Goal: Task Accomplishment & Management: Complete application form

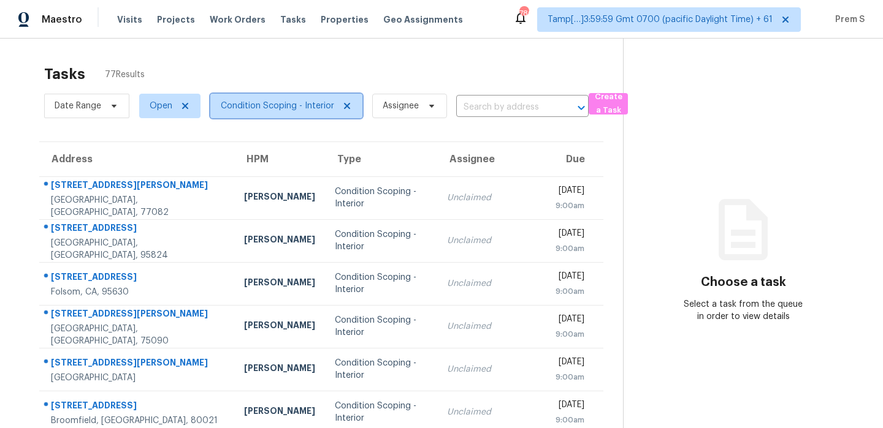
click at [293, 106] on span "Condition Scoping - Interior" at bounding box center [277, 106] width 113 height 12
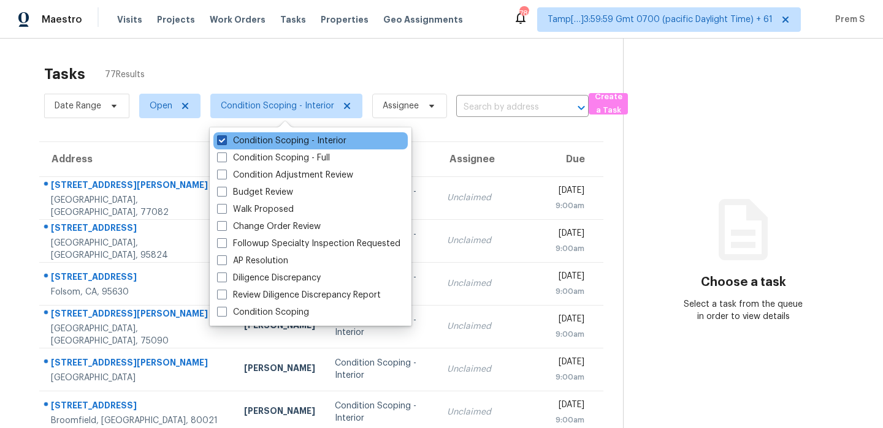
click at [270, 140] on label "Condition Scoping - Interior" at bounding box center [281, 141] width 129 height 12
click at [225, 140] on input "Condition Scoping - Interior" at bounding box center [221, 139] width 8 height 8
checkbox input "false"
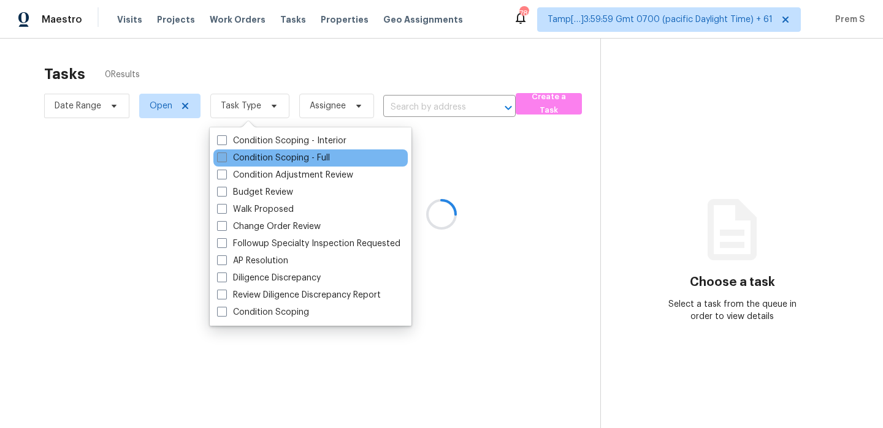
click at [255, 162] on label "Condition Scoping - Full" at bounding box center [273, 158] width 113 height 12
click at [225, 160] on input "Condition Scoping - Full" at bounding box center [221, 156] width 8 height 8
checkbox input "true"
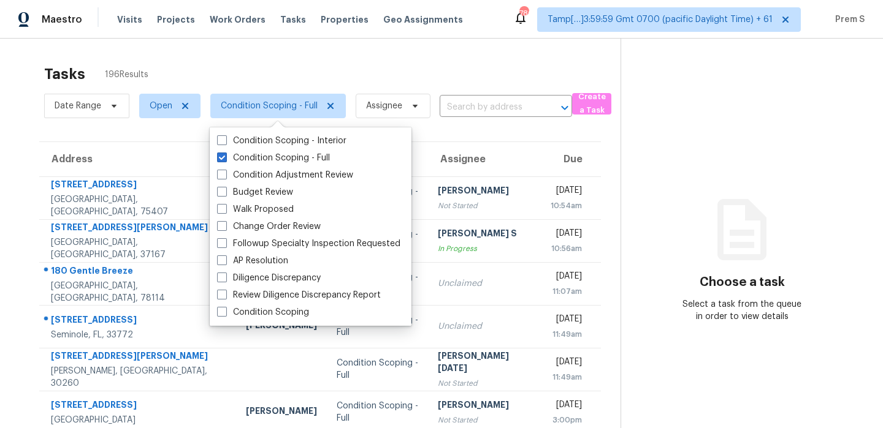
click at [484, 104] on input "text" at bounding box center [488, 107] width 98 height 19
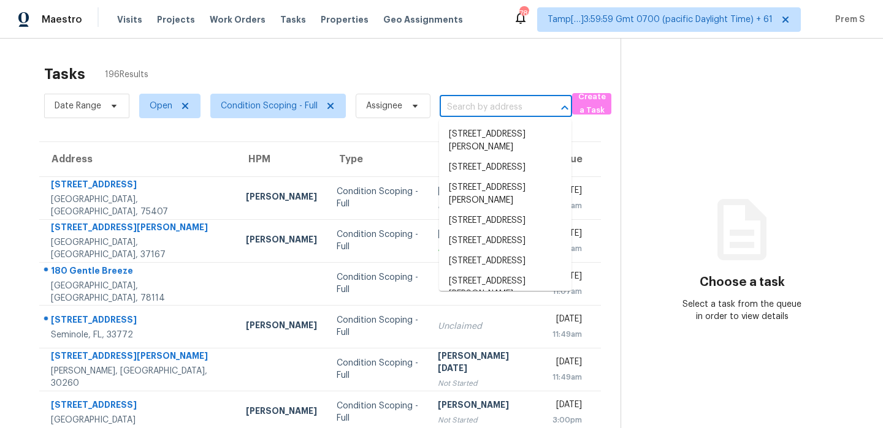
paste input "[STREET_ADDRESS]"
type input "[STREET_ADDRESS]"
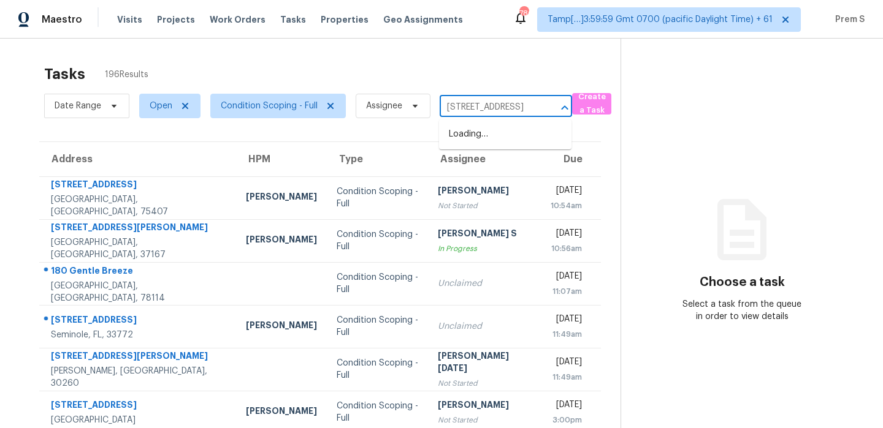
scroll to position [0, 67]
click at [498, 127] on li "[STREET_ADDRESS]" at bounding box center [505, 134] width 132 height 20
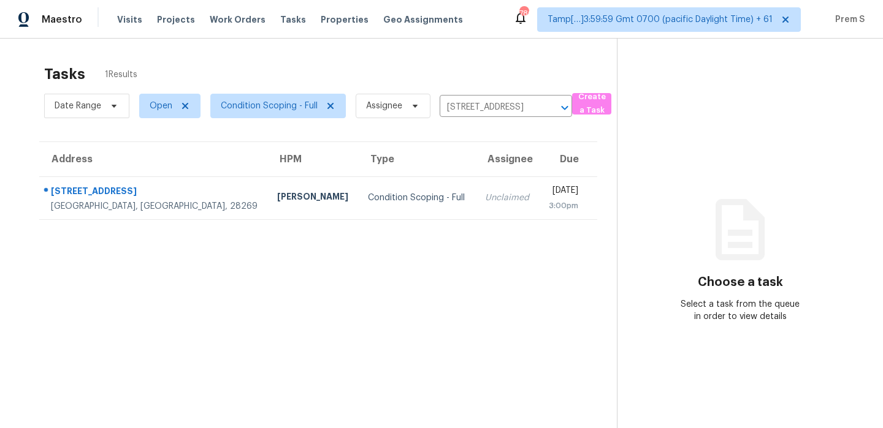
click at [475, 190] on td "Unclaimed" at bounding box center [507, 198] width 64 height 43
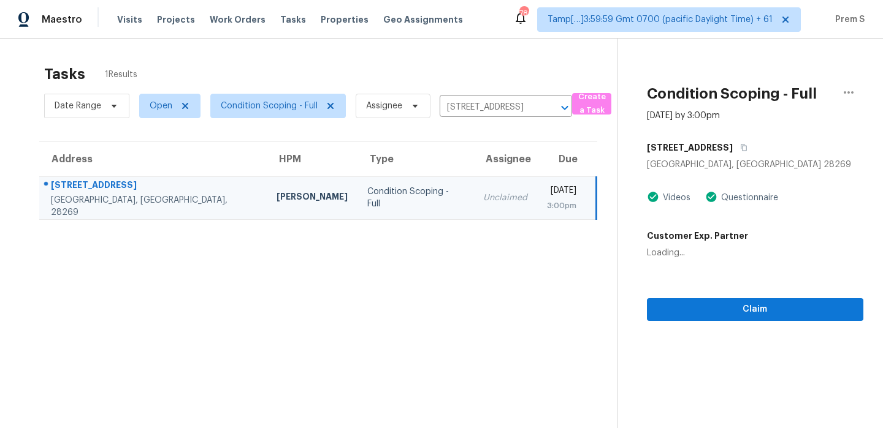
scroll to position [39, 0]
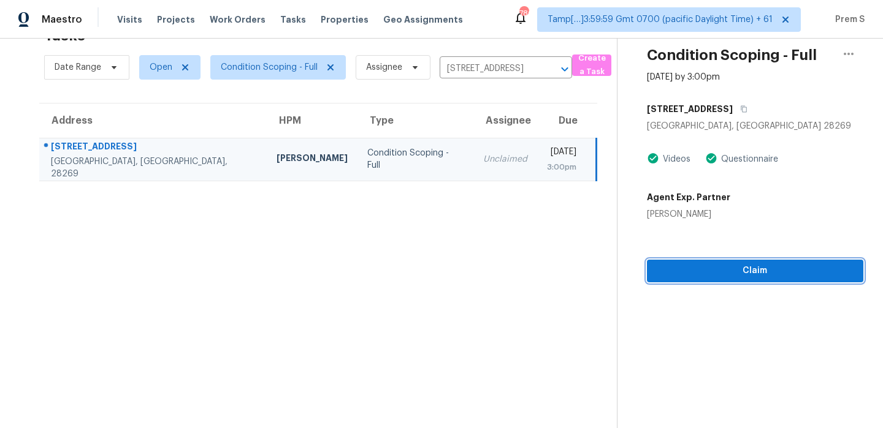
click at [786, 273] on span "Claim" at bounding box center [754, 271] width 197 height 15
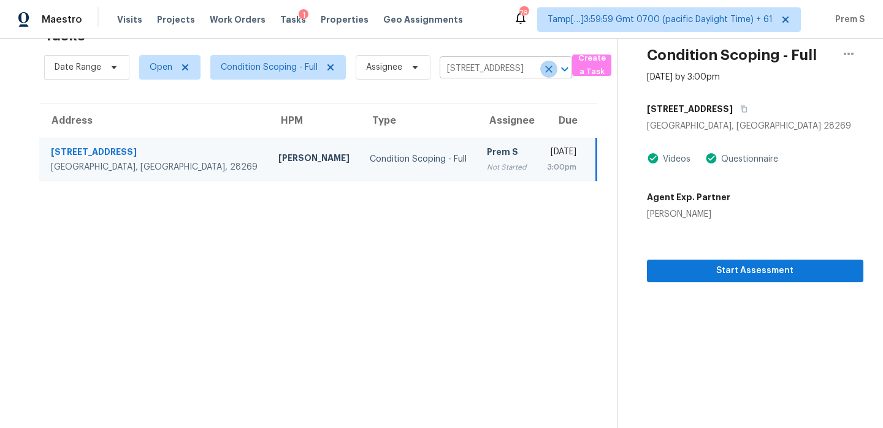
click at [550, 70] on icon "Clear" at bounding box center [548, 69] width 7 height 7
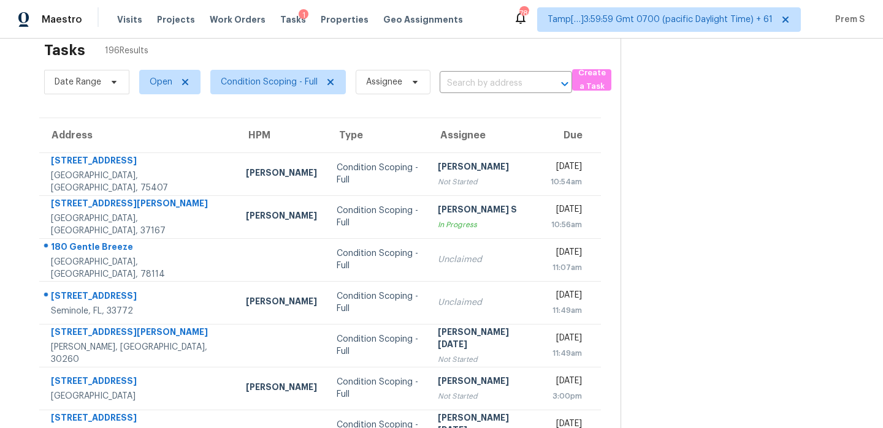
scroll to position [27, 0]
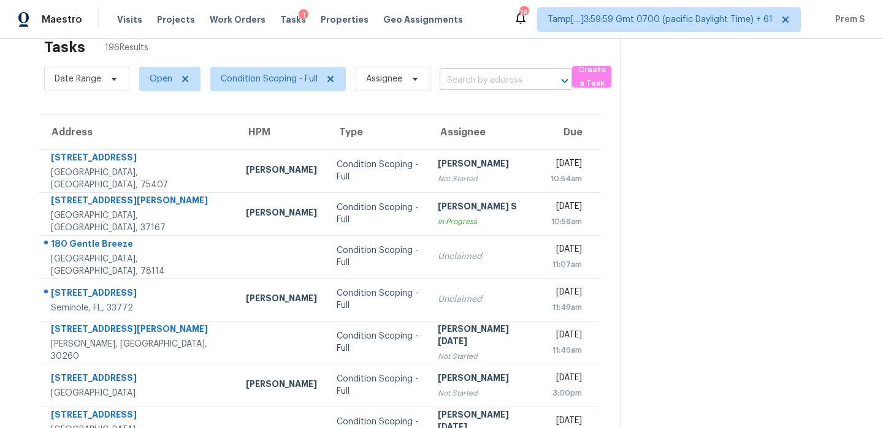
click at [523, 75] on input "text" at bounding box center [488, 80] width 98 height 19
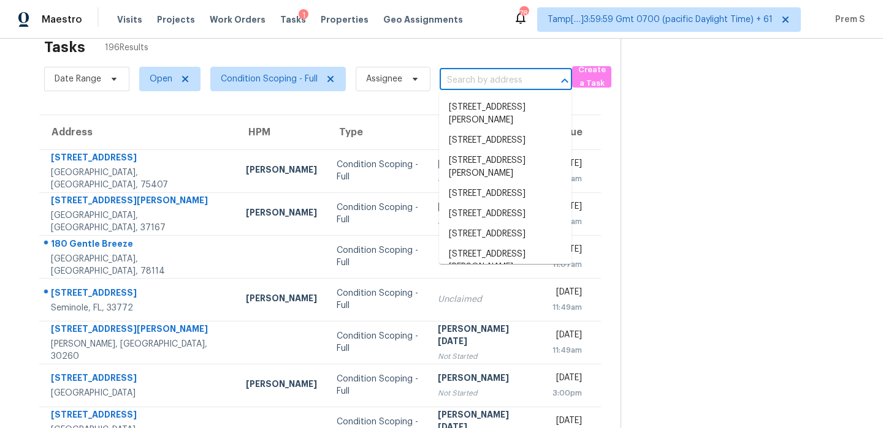
paste input "[STREET_ADDRESS]"
type input "[STREET_ADDRESS]"
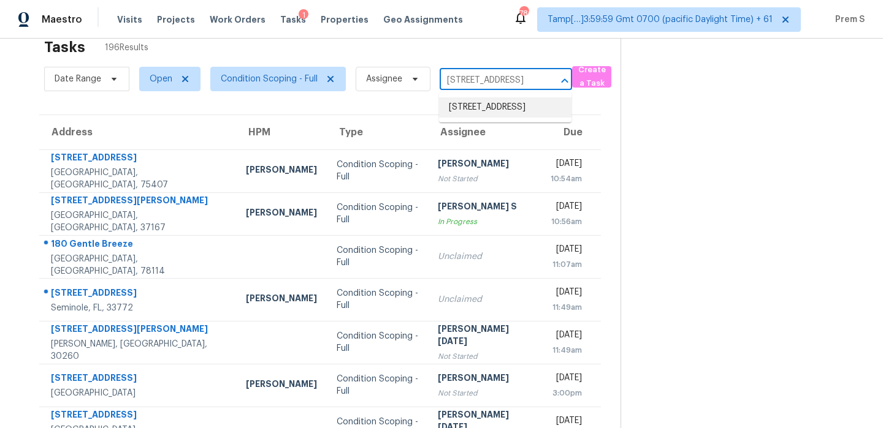
click at [507, 104] on li "[STREET_ADDRESS]" at bounding box center [505, 107] width 132 height 20
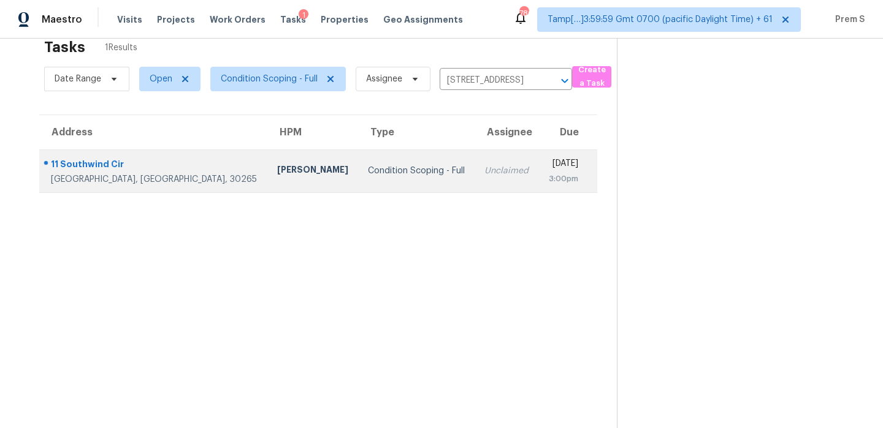
click at [539, 174] on td "[DATE] 3:00pm" at bounding box center [568, 171] width 58 height 43
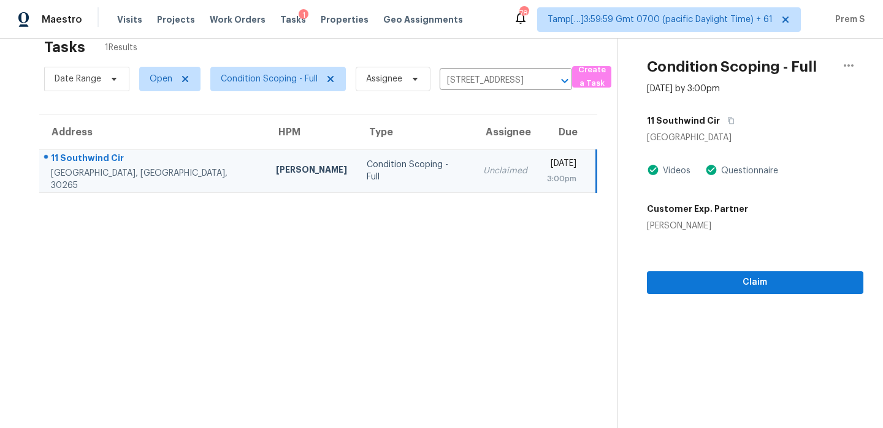
scroll to position [39, 0]
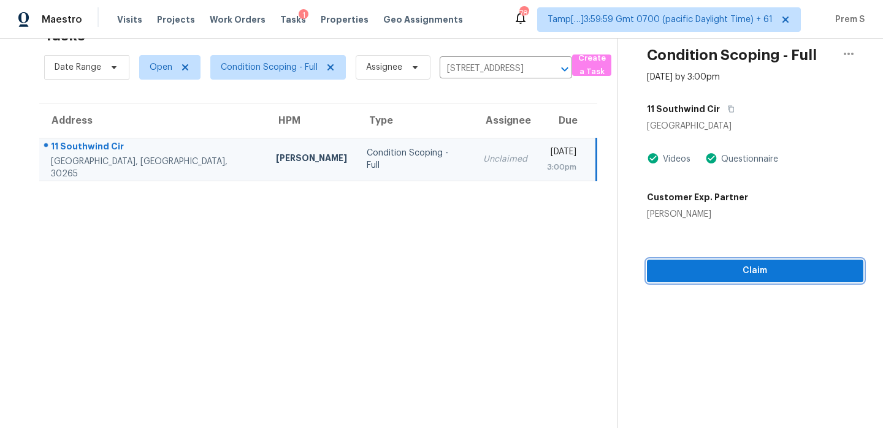
click at [718, 273] on span "Claim" at bounding box center [754, 271] width 197 height 15
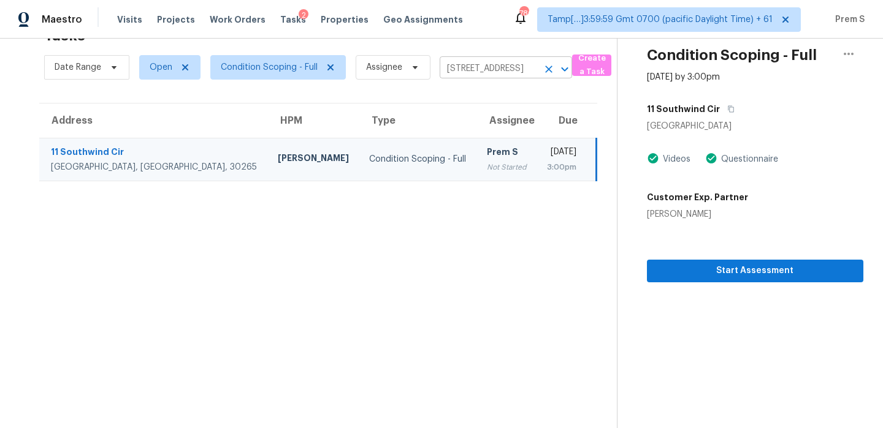
click at [550, 71] on icon "Clear" at bounding box center [548, 69] width 7 height 7
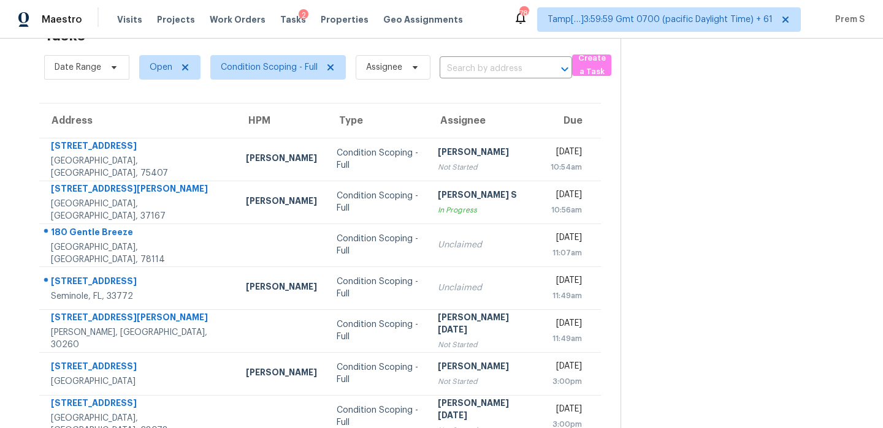
click at [483, 69] on input "text" at bounding box center [488, 68] width 98 height 19
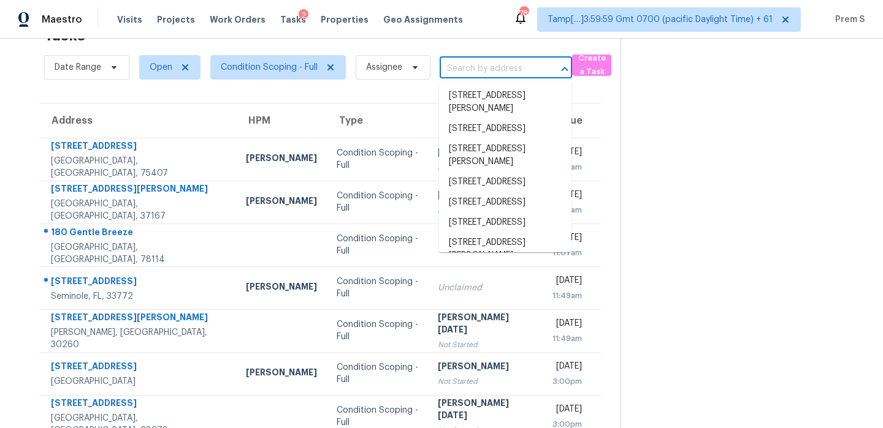
paste input "[STREET_ADDRESS]"
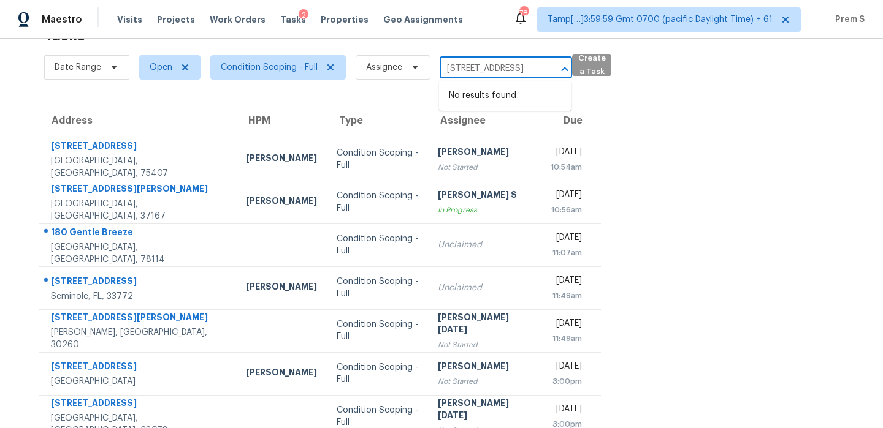
scroll to position [0, 82]
drag, startPoint x: 454, startPoint y: 67, endPoint x: 585, endPoint y: 67, distance: 130.5
click at [585, 67] on div "Date Range Open Condition Scoping - Full Assignee [STREET_ADDRESS] ​ Create a T…" at bounding box center [332, 67] width 576 height 32
type input "215 [GEOGRAPHIC_DATA]"
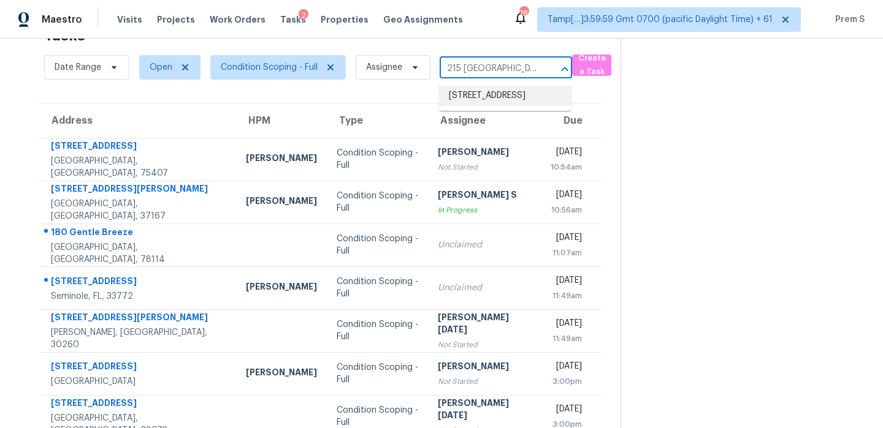
click at [518, 97] on li "[STREET_ADDRESS]" at bounding box center [505, 96] width 132 height 20
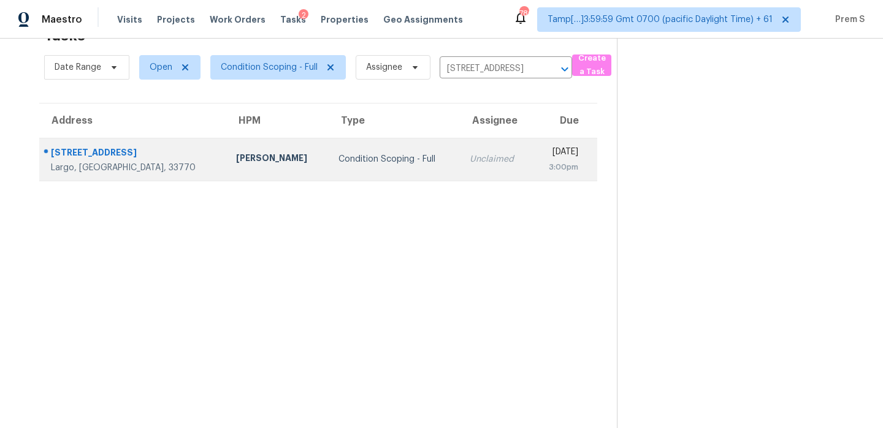
click at [460, 166] on td "Unclaimed" at bounding box center [496, 159] width 72 height 43
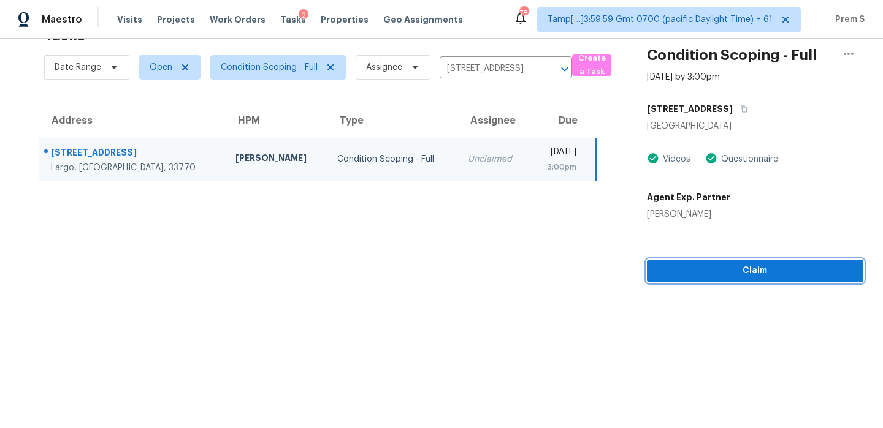
click at [735, 276] on span "Claim" at bounding box center [754, 271] width 197 height 15
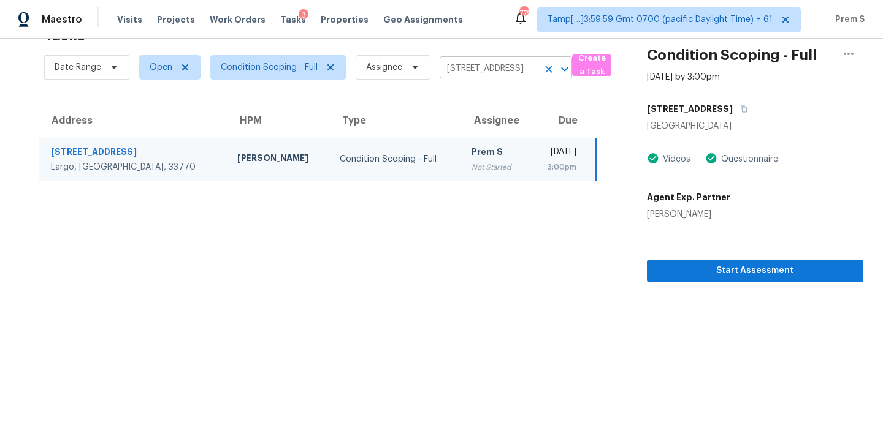
click at [546, 74] on icon "Clear" at bounding box center [548, 69] width 12 height 12
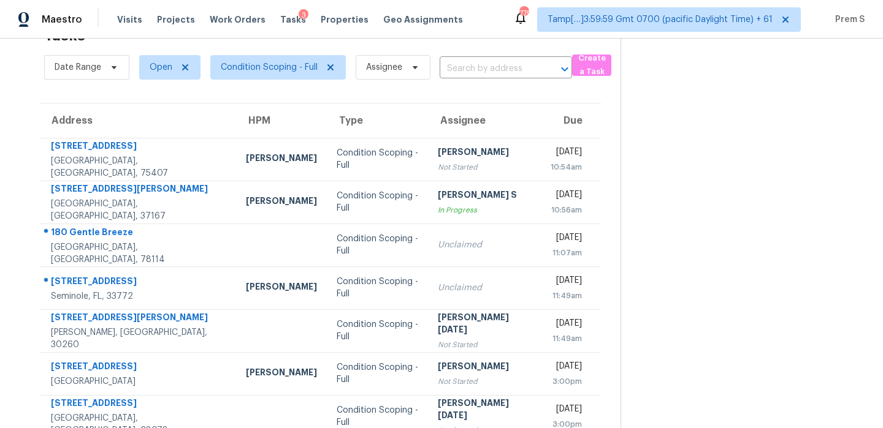
click at [474, 69] on input "text" at bounding box center [488, 68] width 98 height 19
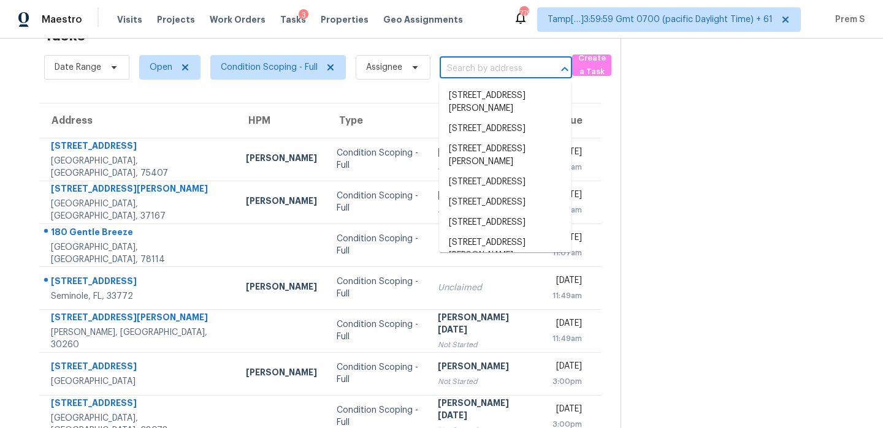
paste input "[STREET_ADDRESS]"
type input "[STREET_ADDRESS]"
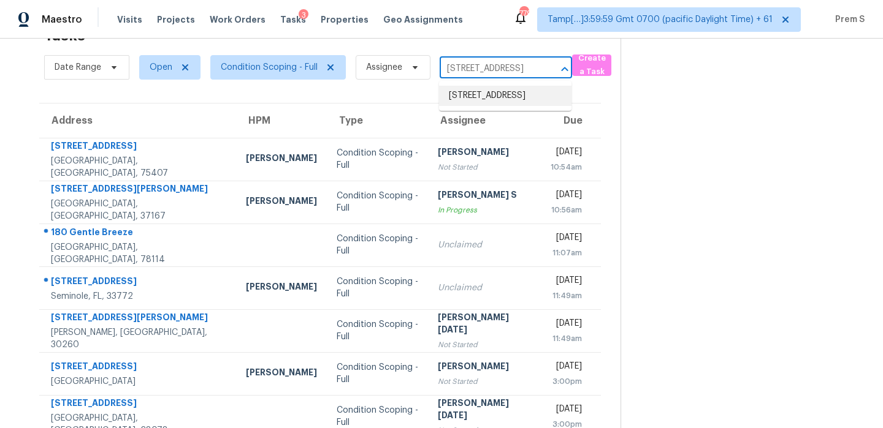
click at [490, 90] on li "[STREET_ADDRESS]" at bounding box center [505, 96] width 132 height 20
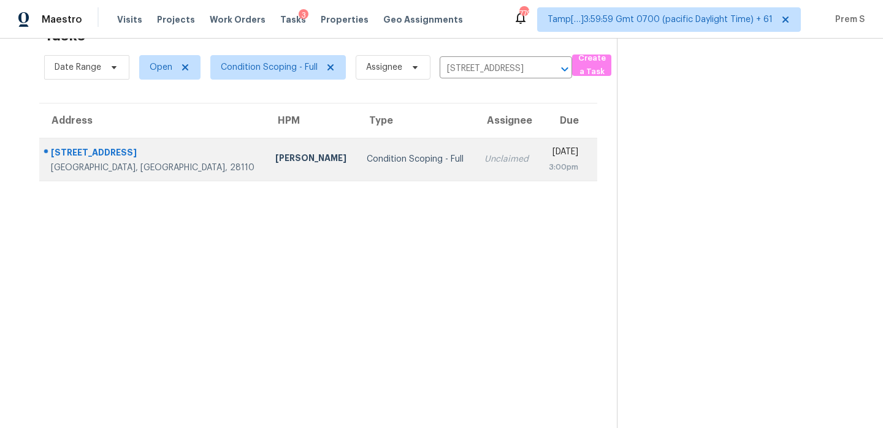
click at [474, 172] on td "Unclaimed" at bounding box center [506, 159] width 64 height 43
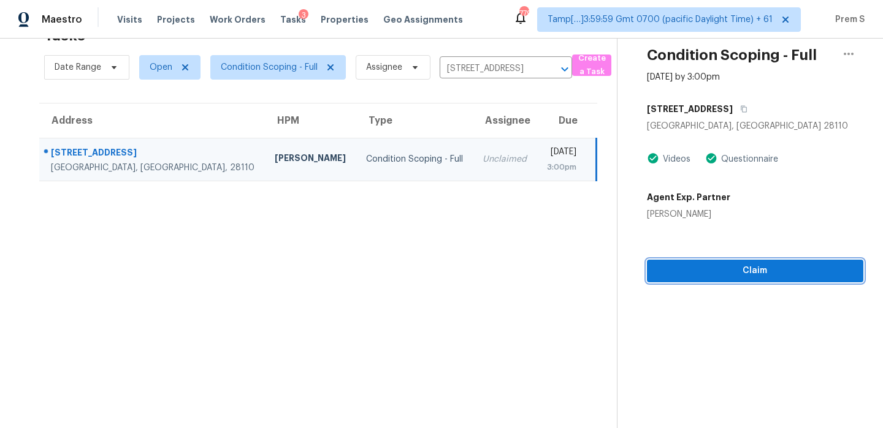
click at [738, 278] on span "Claim" at bounding box center [754, 271] width 197 height 15
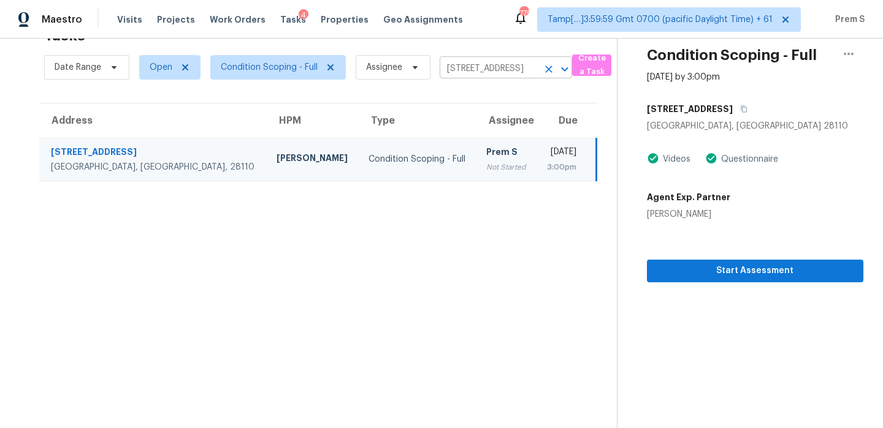
click at [549, 75] on button "Clear" at bounding box center [548, 69] width 17 height 17
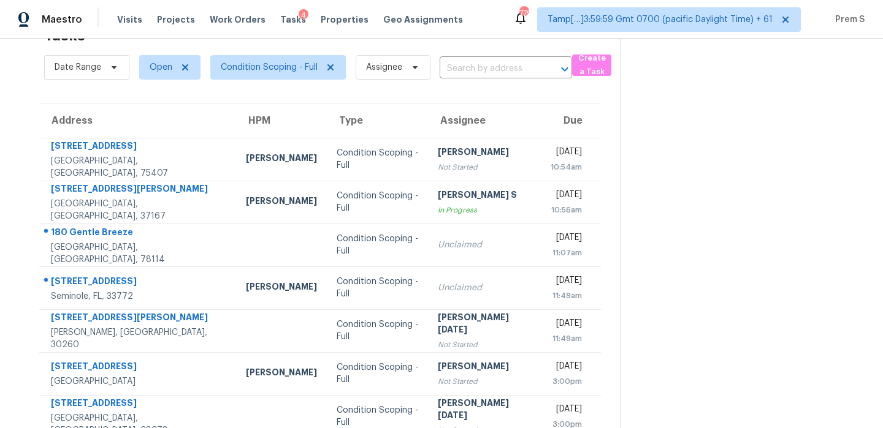
click at [485, 74] on input "text" at bounding box center [488, 68] width 98 height 19
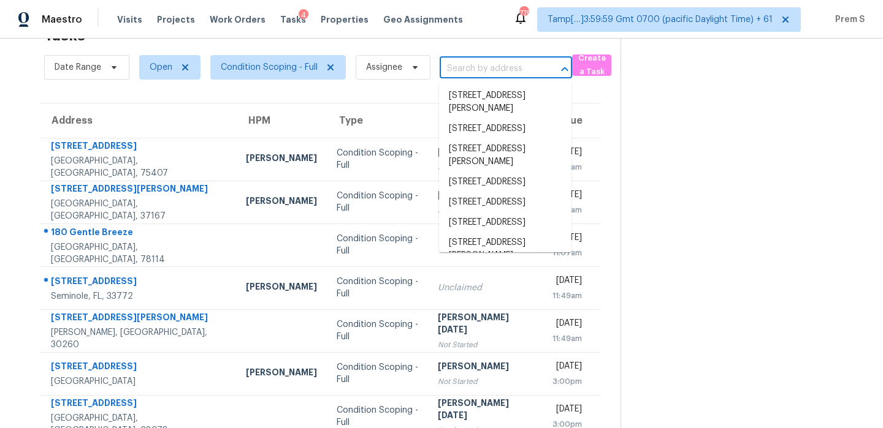
paste input "[STREET_ADDRESS]"
type input "[STREET_ADDRESS]"
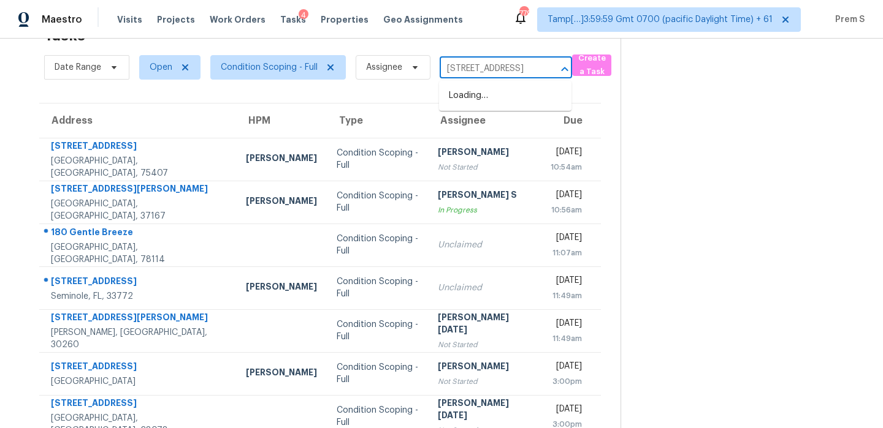
scroll to position [0, 97]
click at [532, 106] on li "[STREET_ADDRESS]" at bounding box center [505, 96] width 132 height 20
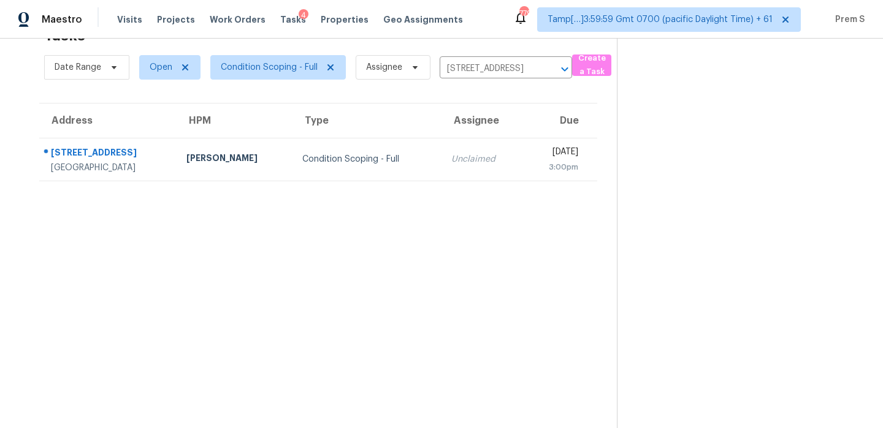
click at [532, 169] on div "3:00pm" at bounding box center [554, 167] width 45 height 12
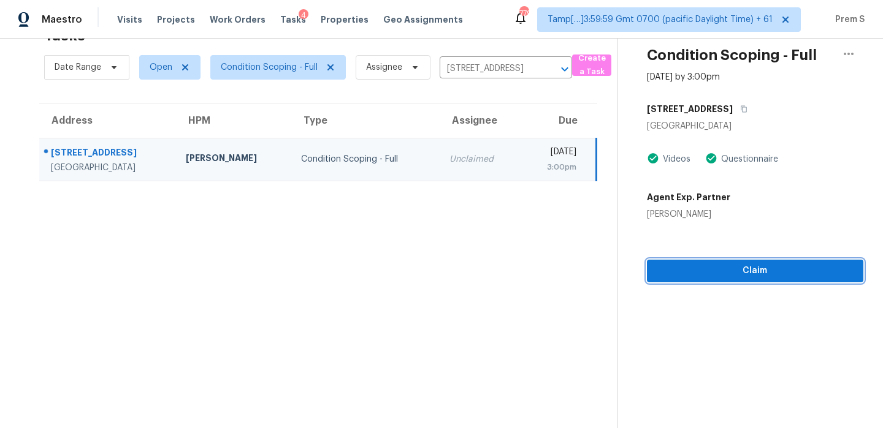
click at [740, 268] on span "Claim" at bounding box center [754, 271] width 197 height 15
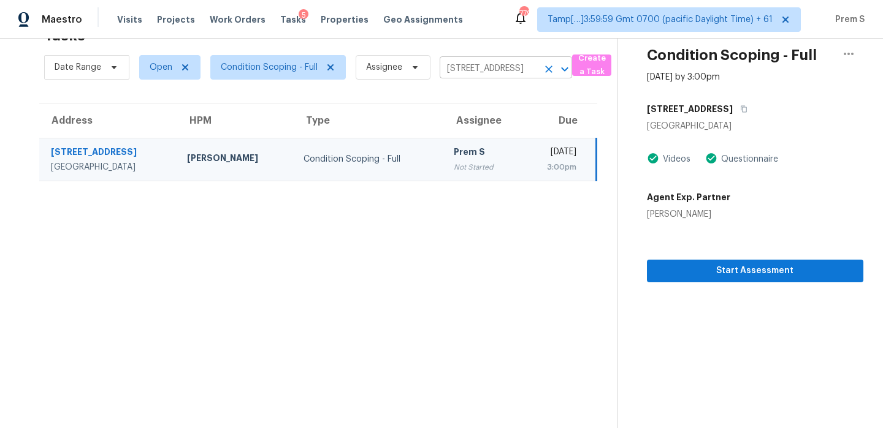
click at [553, 72] on icon "Clear" at bounding box center [548, 69] width 12 height 12
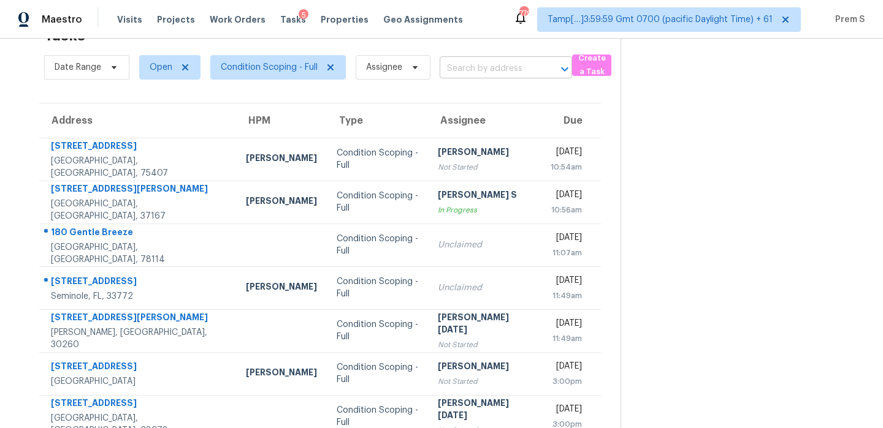
click at [480, 71] on input "text" at bounding box center [488, 68] width 98 height 19
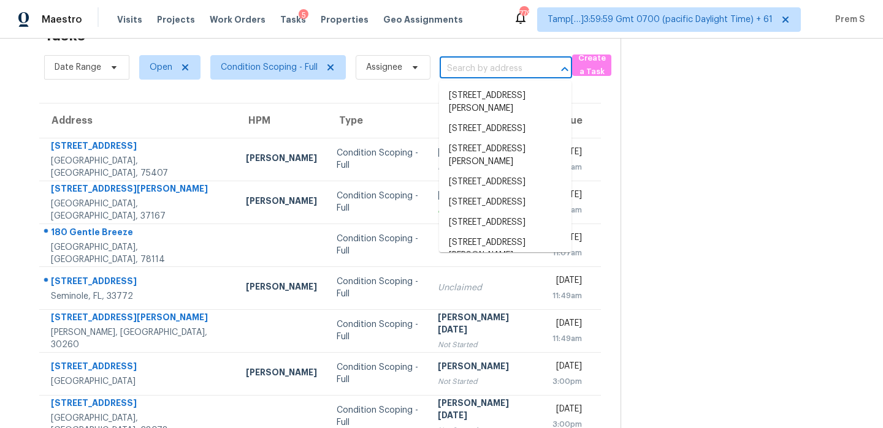
paste input "[STREET_ADDRESS]"
type input "[STREET_ADDRESS]"
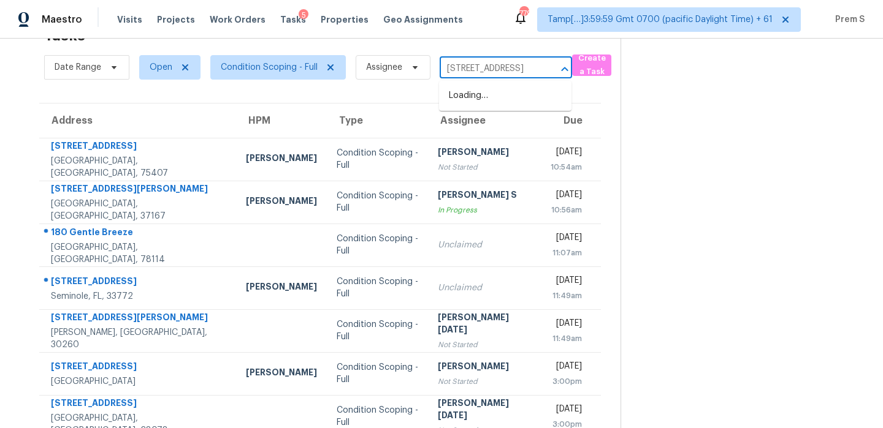
scroll to position [0, 82]
click at [507, 97] on li "[STREET_ADDRESS]" at bounding box center [505, 96] width 132 height 20
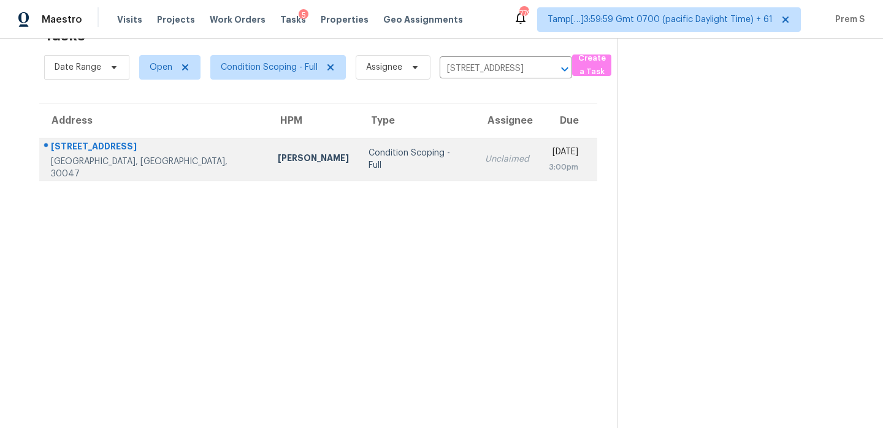
click at [539, 164] on td "[DATE] 3:00pm" at bounding box center [568, 159] width 58 height 43
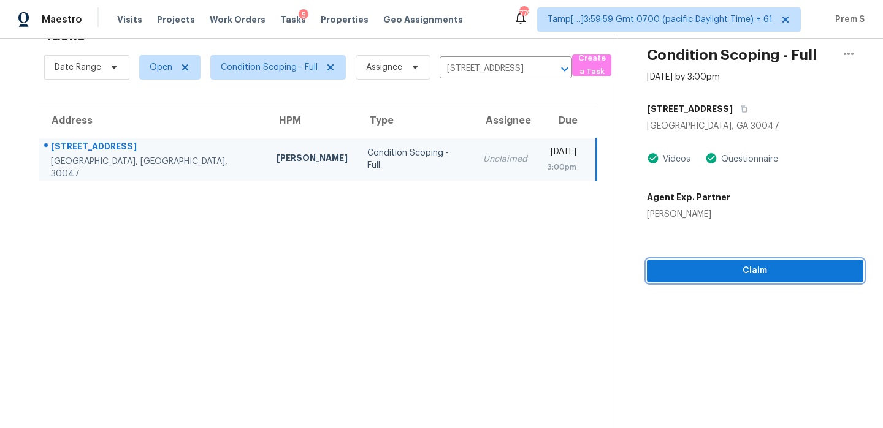
click at [765, 269] on span "Claim" at bounding box center [754, 271] width 197 height 15
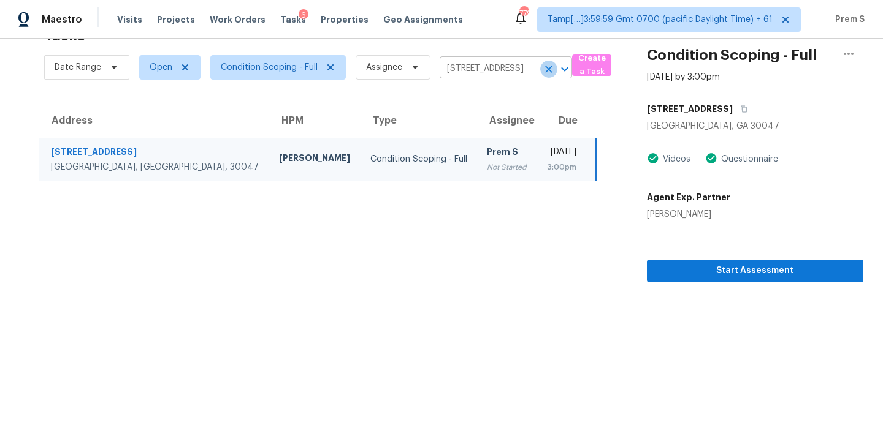
click at [545, 70] on icon "Clear" at bounding box center [548, 69] width 12 height 12
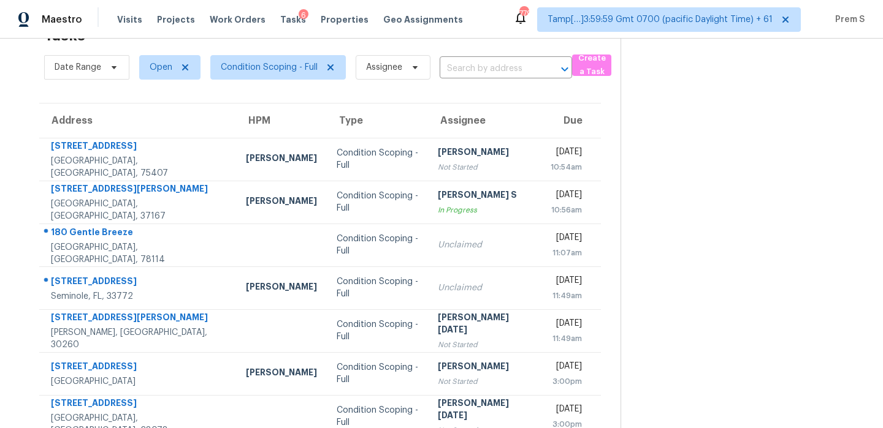
click at [504, 63] on input "text" at bounding box center [488, 68] width 98 height 19
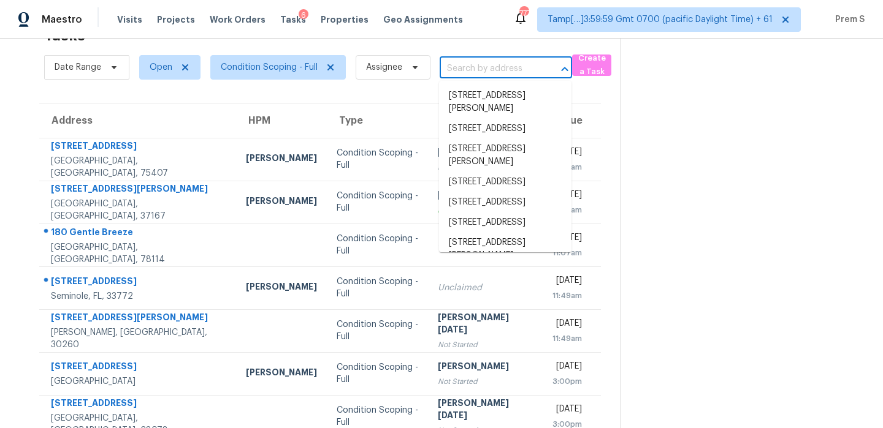
paste input "[STREET_ADDRESS]"
type input "[STREET_ADDRESS]"
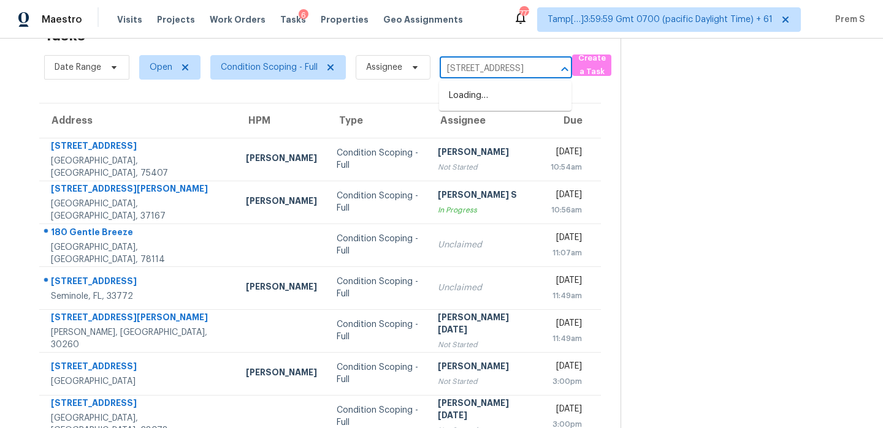
scroll to position [0, 73]
click at [509, 101] on li "[STREET_ADDRESS]" at bounding box center [505, 96] width 132 height 20
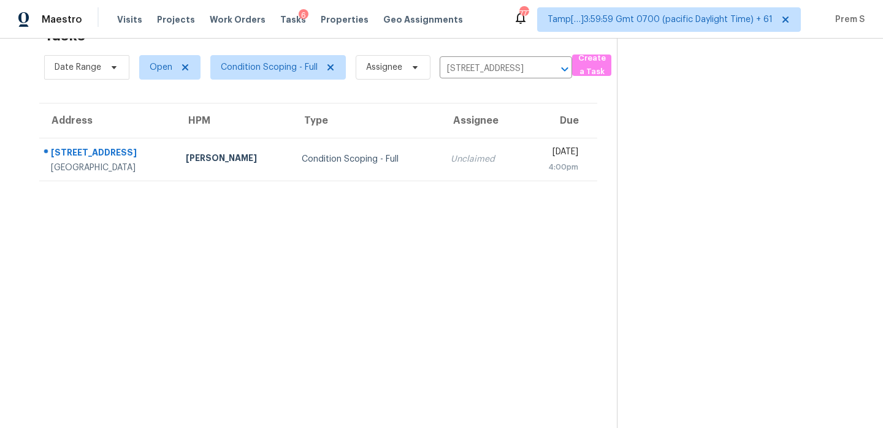
click at [441, 151] on td "Unclaimed" at bounding box center [482, 159] width 82 height 43
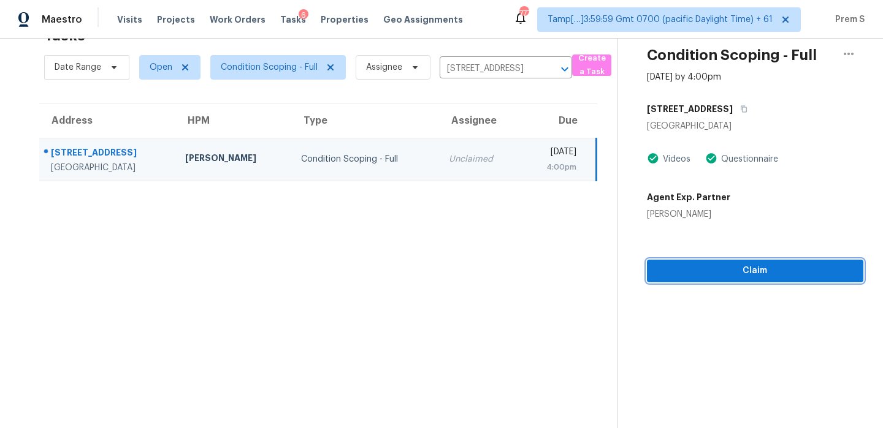
click at [766, 274] on span "Claim" at bounding box center [754, 271] width 197 height 15
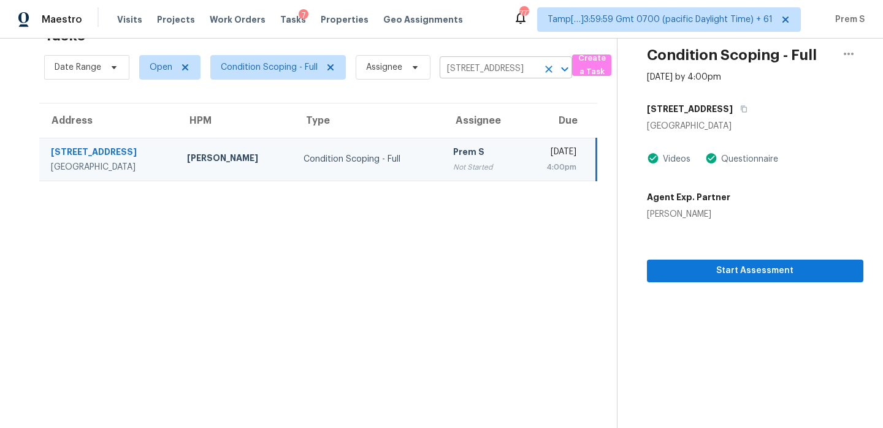
click at [548, 68] on icon "Clear" at bounding box center [548, 69] width 7 height 7
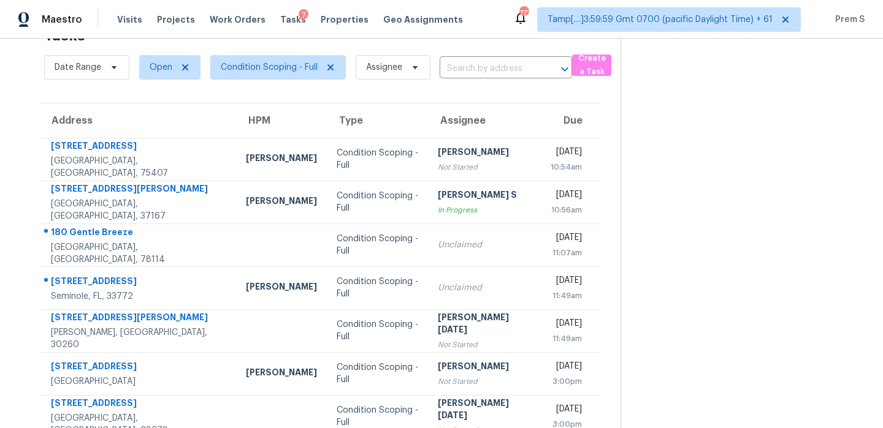
click at [499, 74] on input "text" at bounding box center [488, 68] width 98 height 19
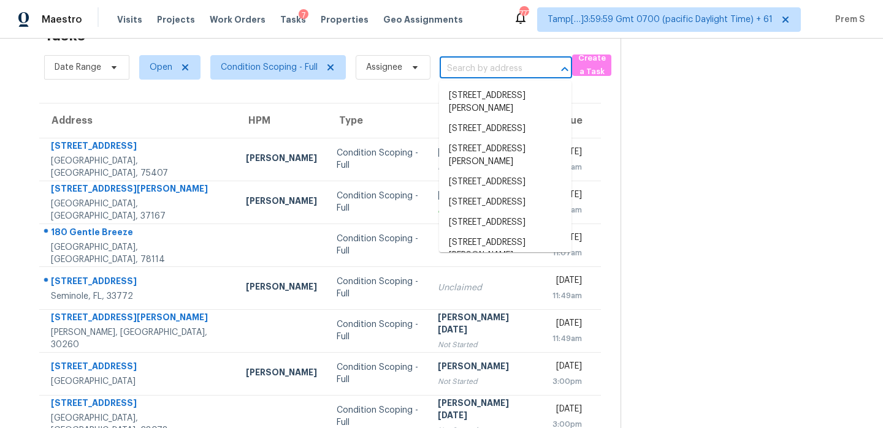
paste input "[STREET_ADDRESS][PERSON_NAME]"
type input "[STREET_ADDRESS][PERSON_NAME]"
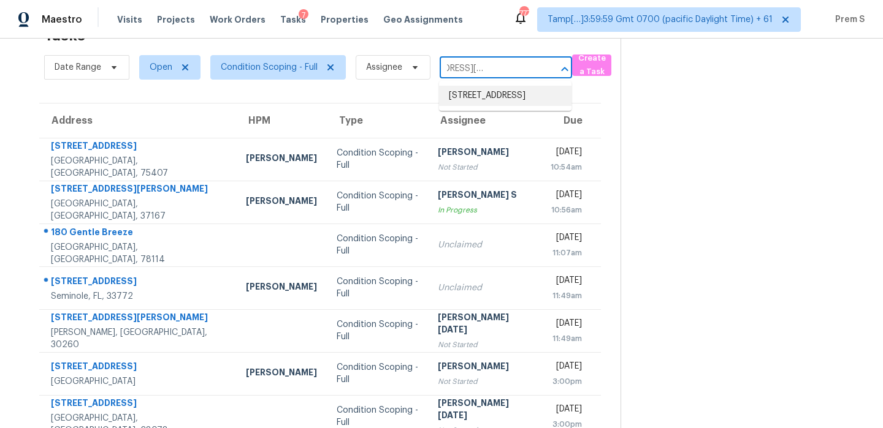
click at [496, 104] on li "[STREET_ADDRESS]" at bounding box center [505, 96] width 132 height 20
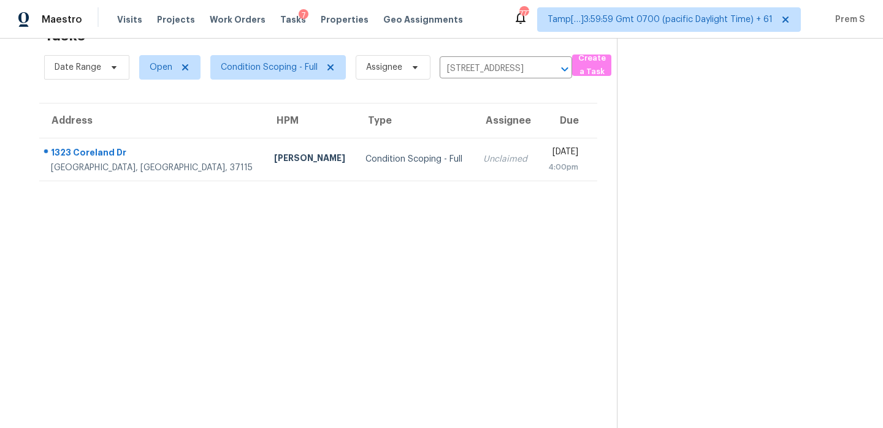
click at [537, 161] on td "[DATE] 4:00pm" at bounding box center [566, 159] width 59 height 43
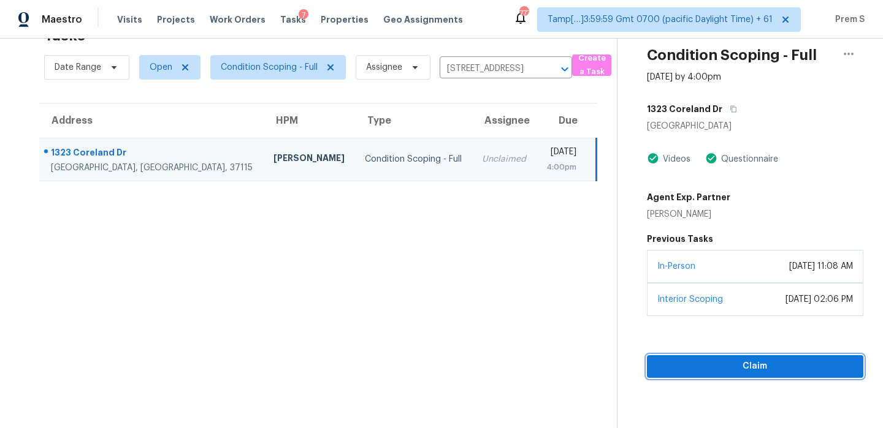
click at [726, 364] on span "Claim" at bounding box center [754, 366] width 197 height 15
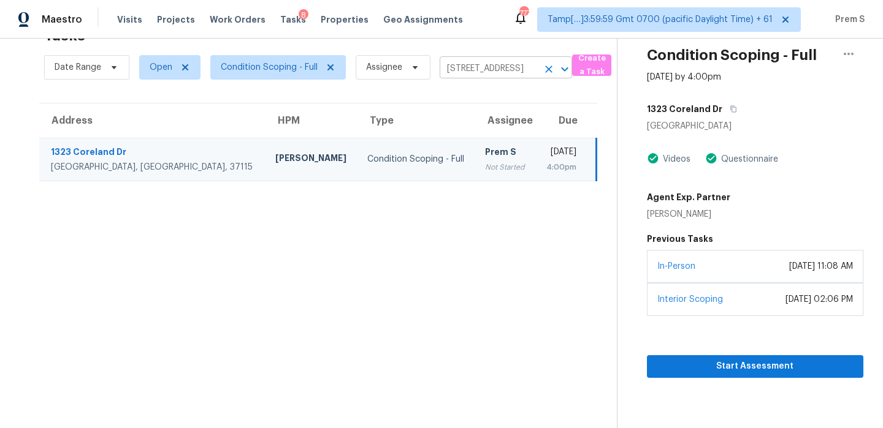
click at [549, 68] on icon "Clear" at bounding box center [548, 69] width 7 height 7
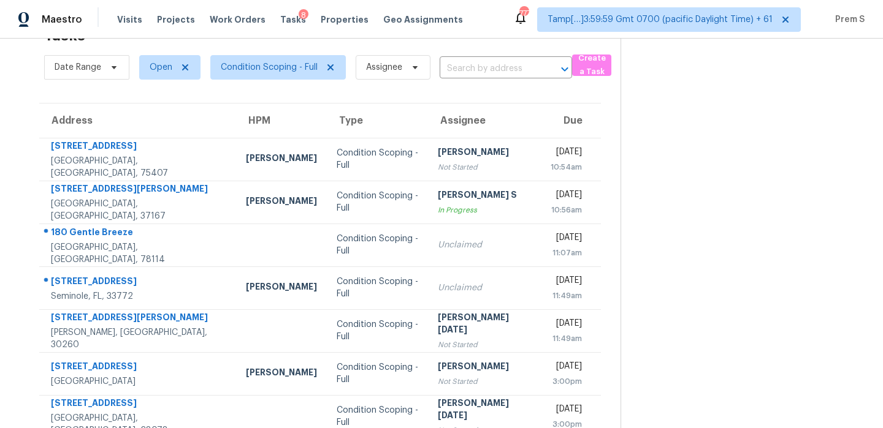
click at [477, 72] on input "text" at bounding box center [488, 68] width 98 height 19
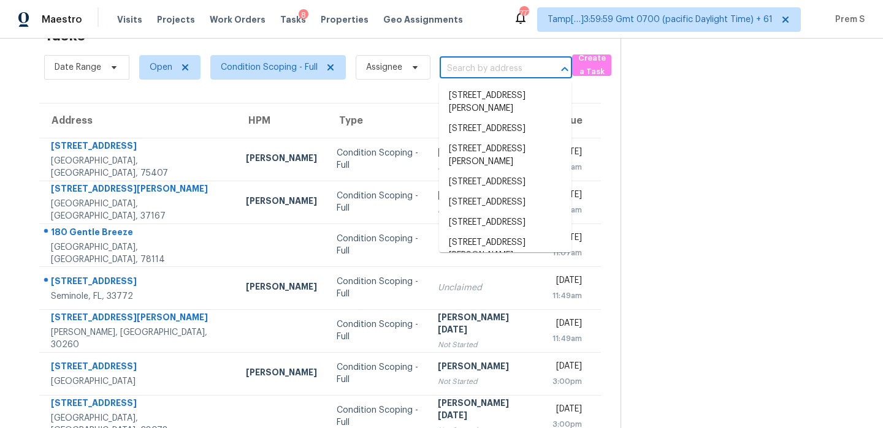
paste input "[STREET_ADDRESS][PERSON_NAME]"
type input "[STREET_ADDRESS][PERSON_NAME]"
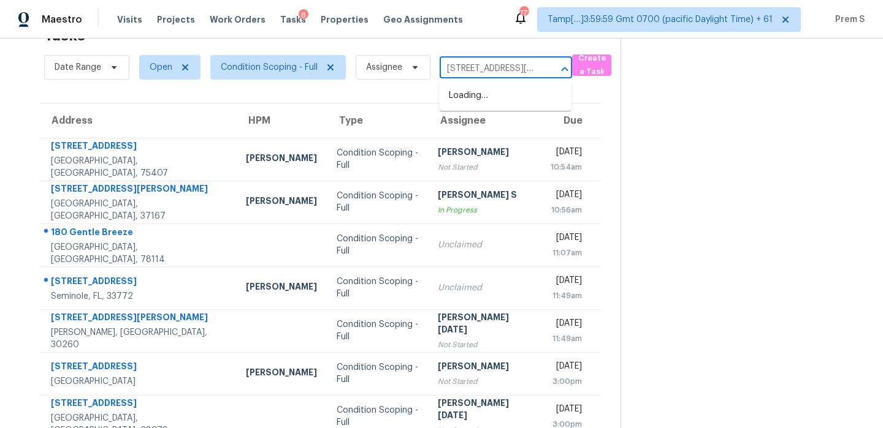
scroll to position [0, 51]
click at [499, 97] on li "[STREET_ADDRESS][PERSON_NAME]" at bounding box center [505, 102] width 132 height 33
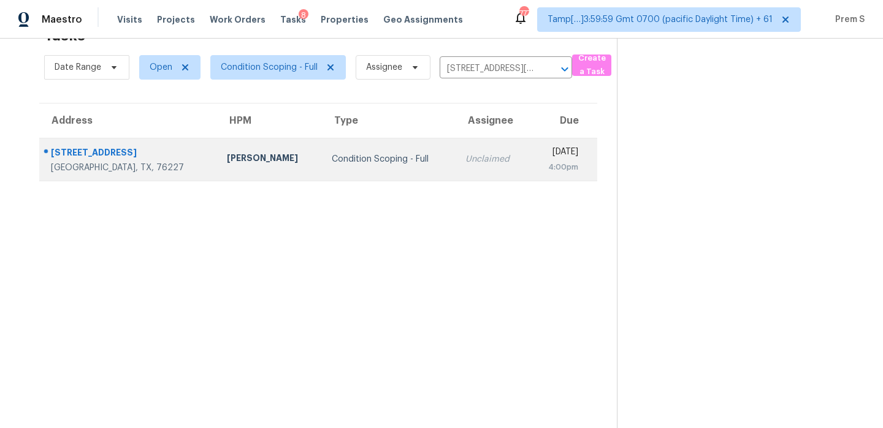
click at [539, 148] on div "[DATE]" at bounding box center [558, 153] width 39 height 15
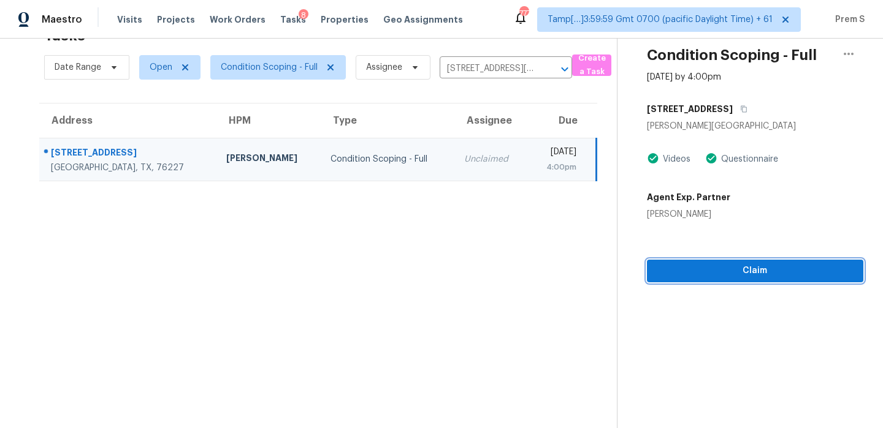
click at [720, 264] on span "Claim" at bounding box center [754, 271] width 197 height 15
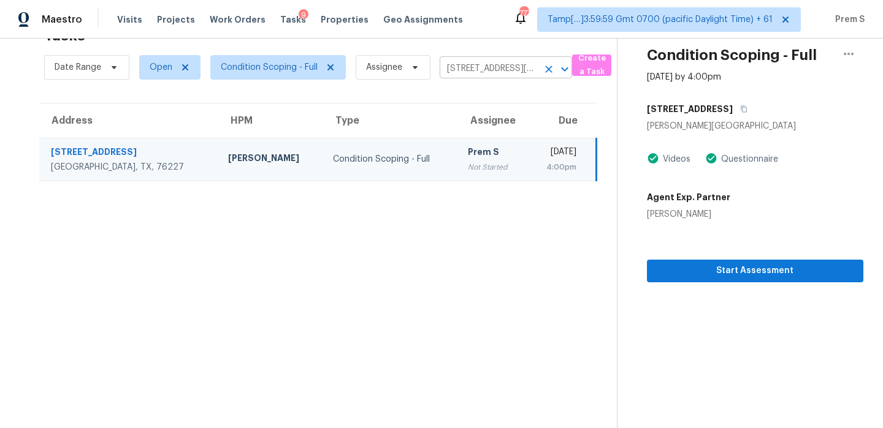
click at [546, 72] on icon "Clear" at bounding box center [548, 69] width 12 height 12
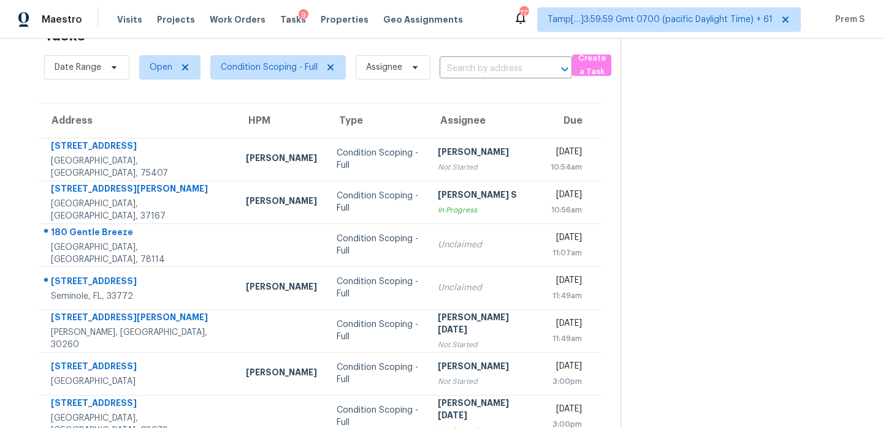
click at [490, 71] on input "text" at bounding box center [488, 68] width 98 height 19
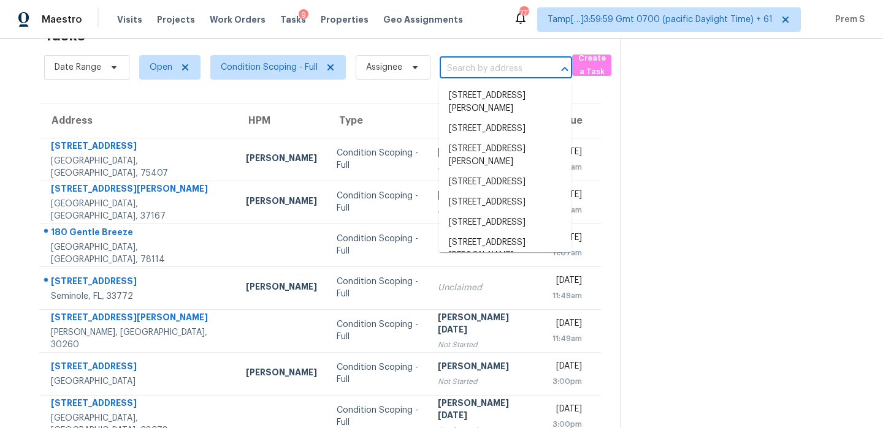
paste input "[STREET_ADDRESS]"
type input "[STREET_ADDRESS]"
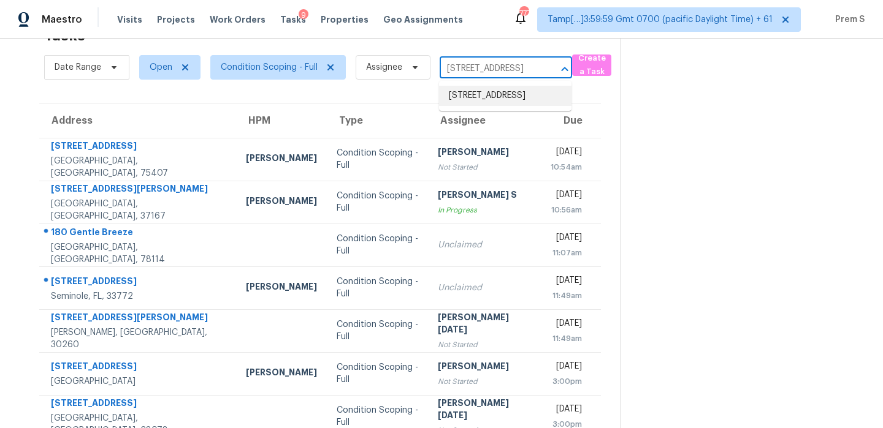
click at [498, 103] on li "[STREET_ADDRESS]" at bounding box center [505, 96] width 132 height 20
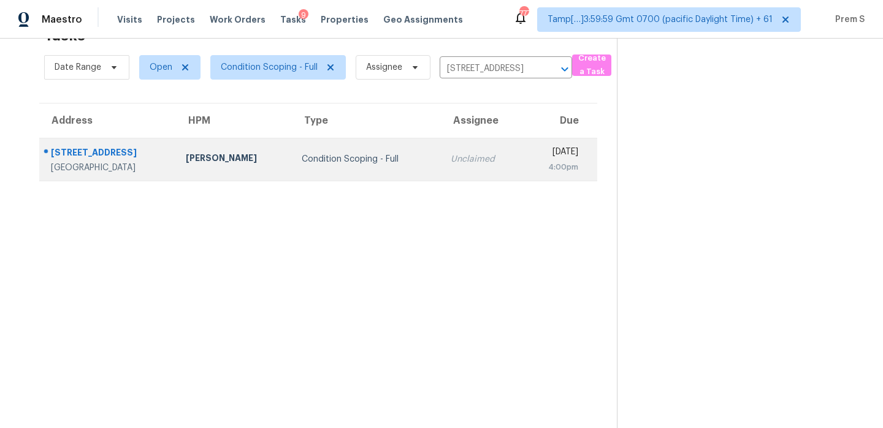
click at [531, 165] on div "4:00pm" at bounding box center [554, 167] width 47 height 12
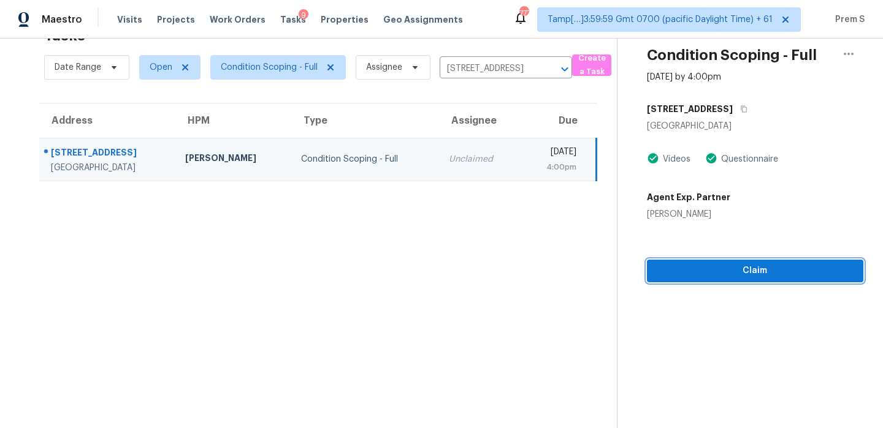
click at [741, 276] on span "Claim" at bounding box center [754, 271] width 197 height 15
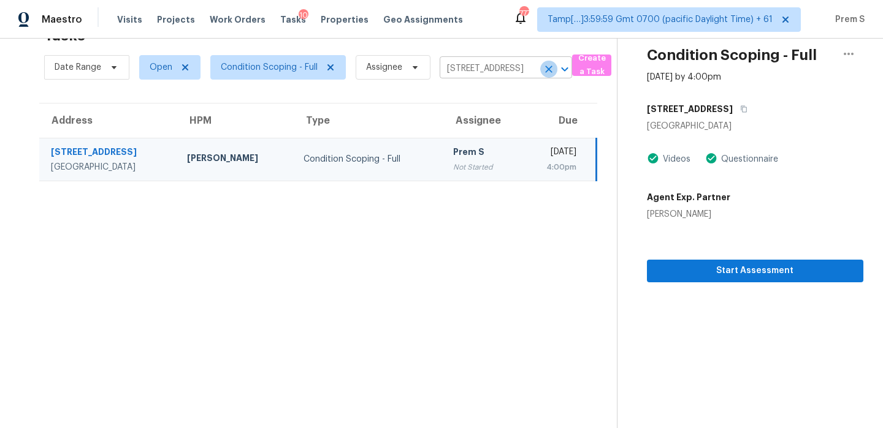
click at [547, 71] on icon "Clear" at bounding box center [548, 69] width 12 height 12
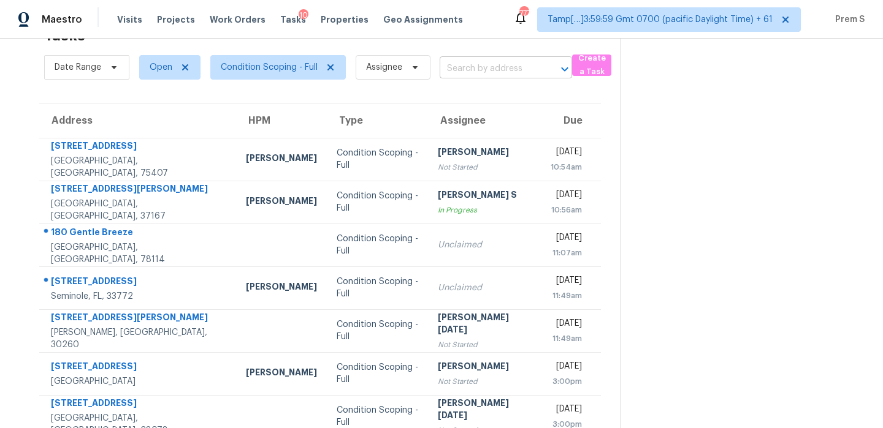
click at [492, 70] on input "text" at bounding box center [488, 68] width 98 height 19
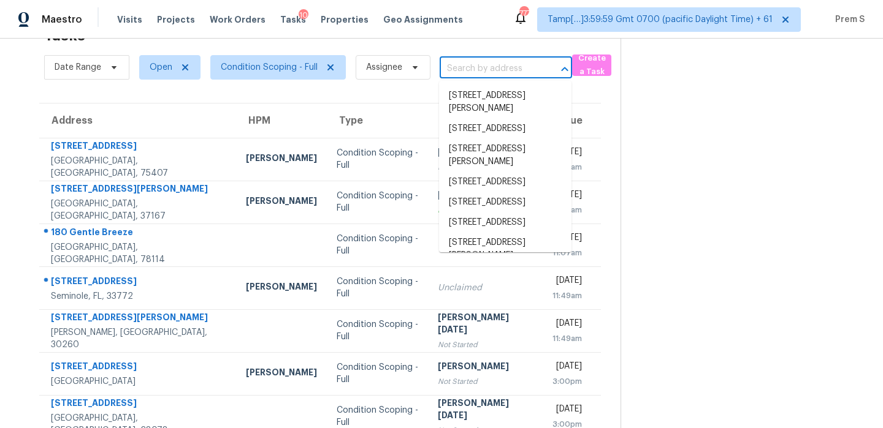
paste input "[STREET_ADDRESS]"
type input "[STREET_ADDRESS]"
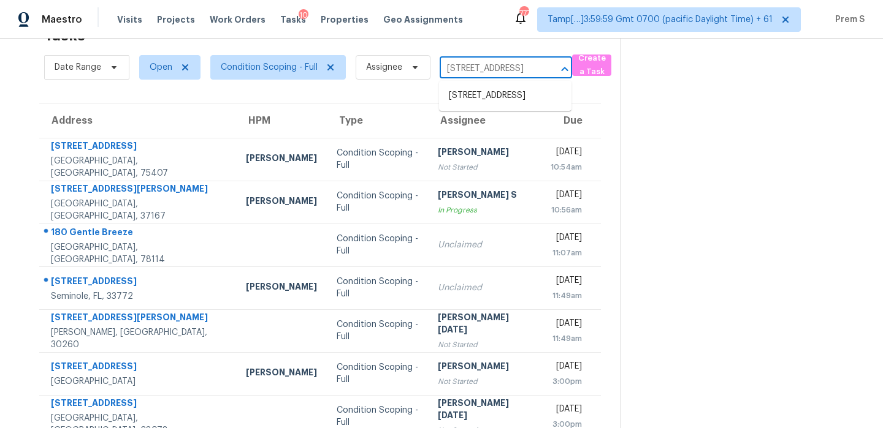
scroll to position [0, 67]
click at [498, 106] on li "[STREET_ADDRESS]" at bounding box center [505, 96] width 132 height 20
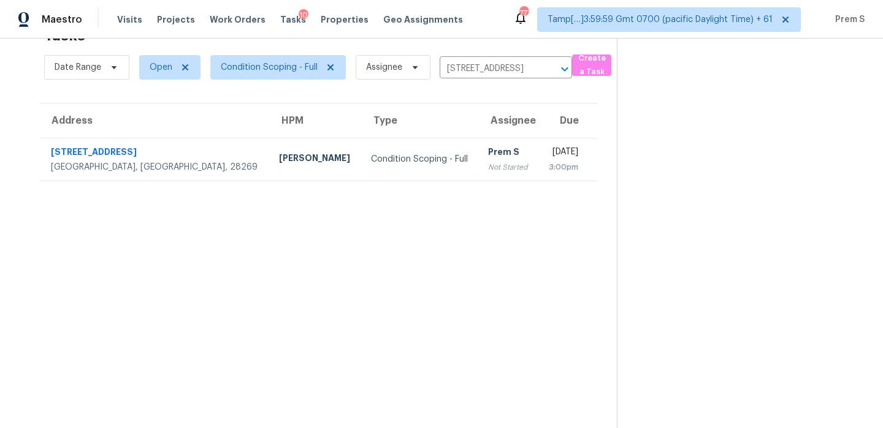
click at [488, 162] on div "Not Started" at bounding box center [508, 167] width 40 height 12
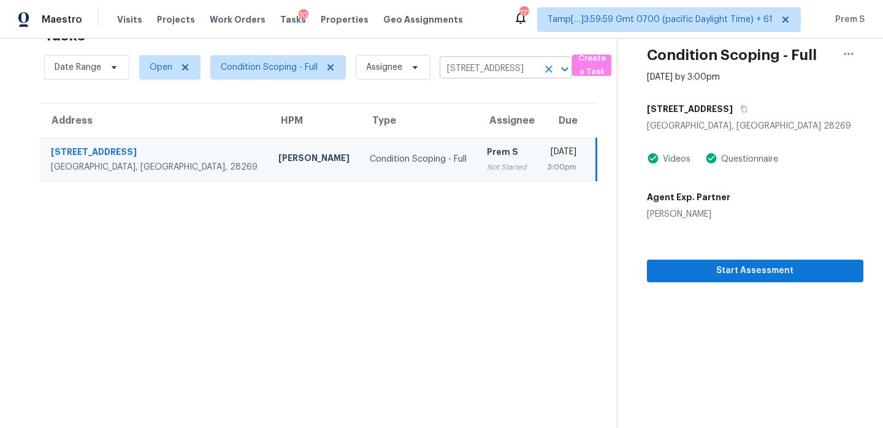
click at [544, 74] on icon "Clear" at bounding box center [548, 69] width 12 height 12
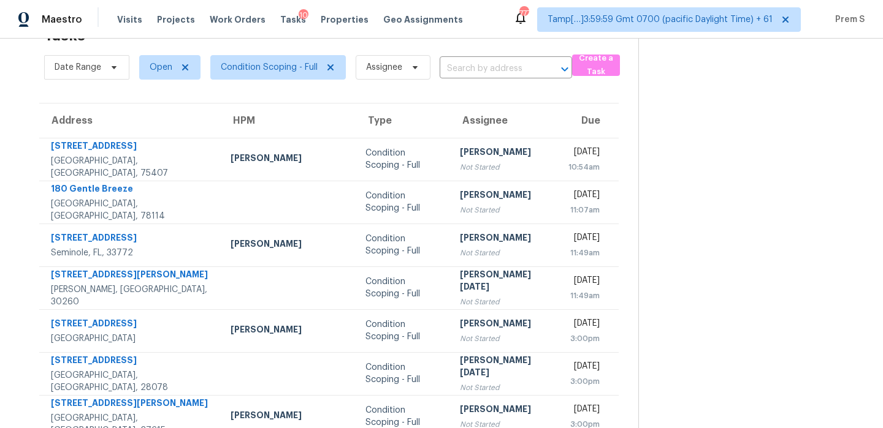
click at [507, 71] on input "text" at bounding box center [488, 68] width 98 height 19
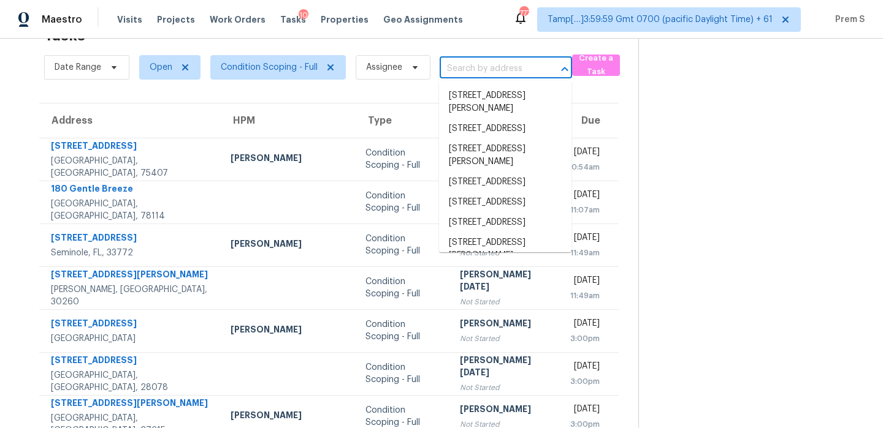
paste input "[STREET_ADDRESS]"
type input "[STREET_ADDRESS]"
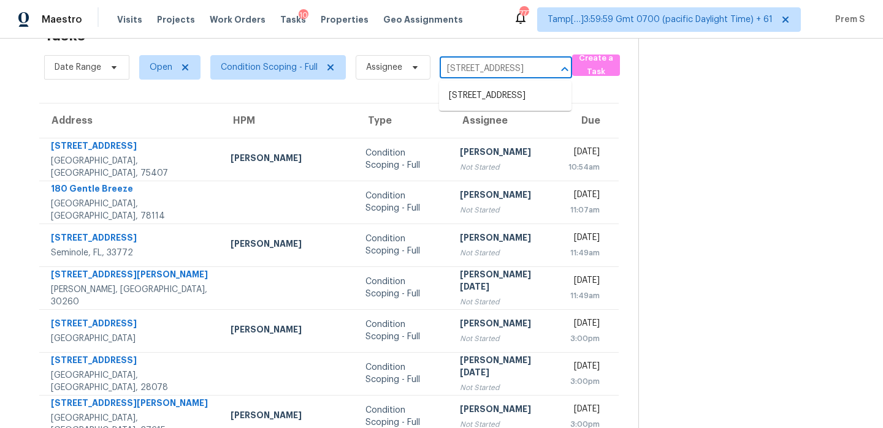
scroll to position [0, 58]
click at [482, 104] on li "[STREET_ADDRESS]" at bounding box center [505, 96] width 132 height 20
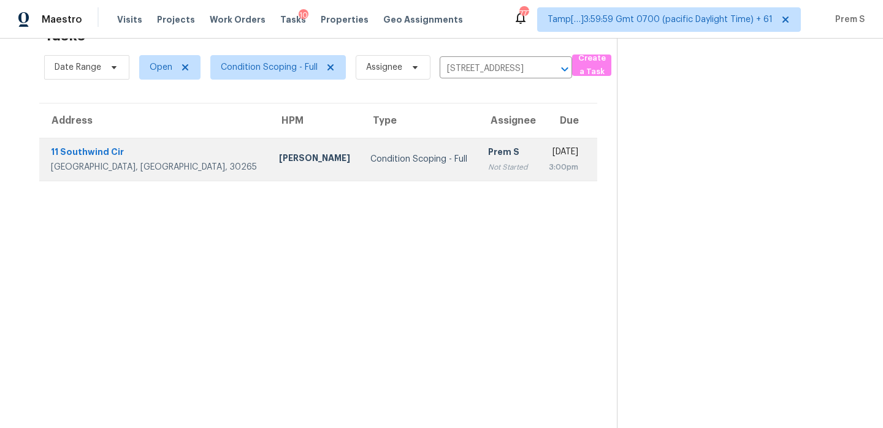
click at [478, 164] on td "Prem S Not Started" at bounding box center [508, 159] width 60 height 43
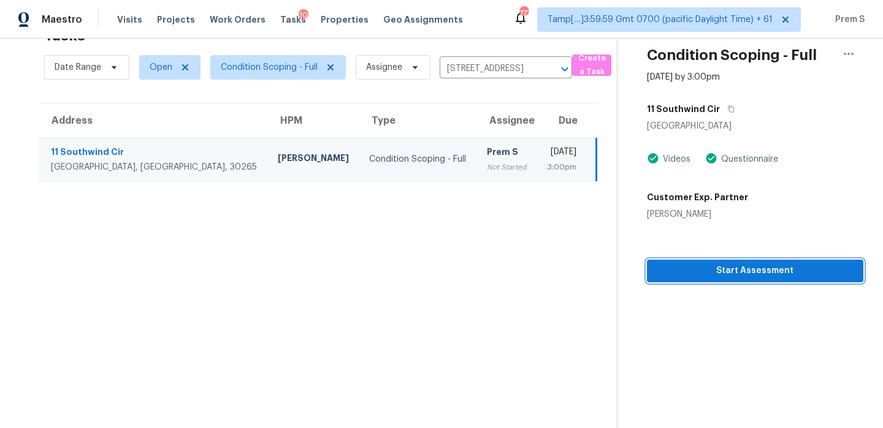
click at [753, 271] on span "Start Assessment" at bounding box center [754, 271] width 197 height 15
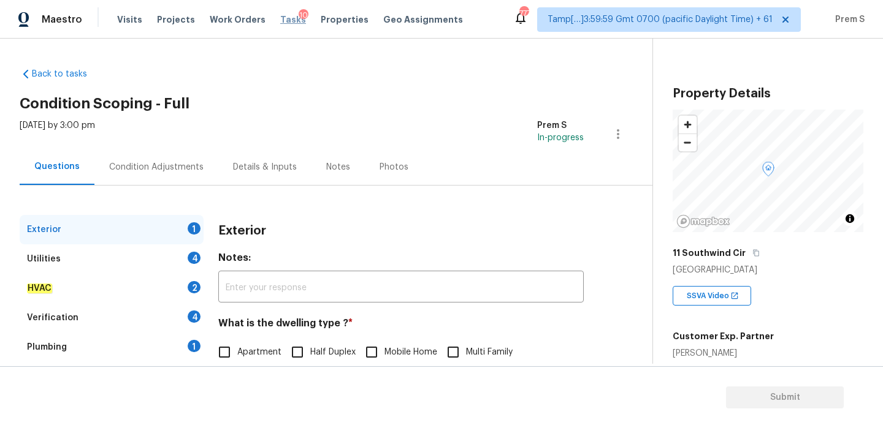
click at [280, 23] on span "Tasks" at bounding box center [293, 19] width 26 height 9
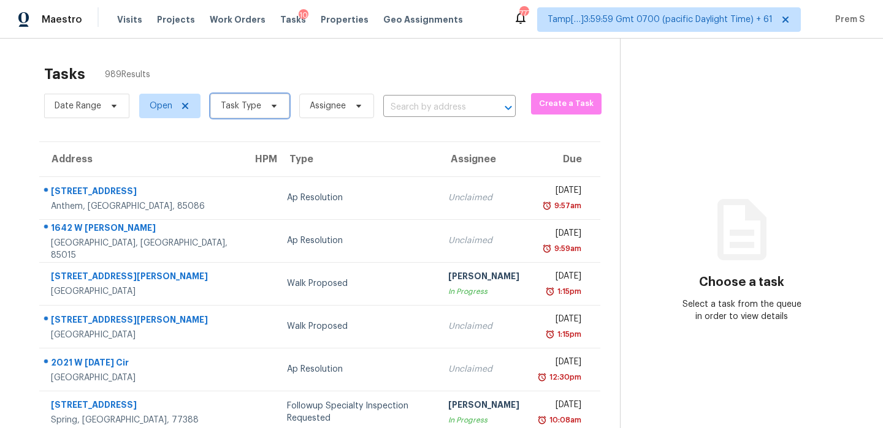
click at [262, 111] on span "Task Type" at bounding box center [249, 106] width 79 height 25
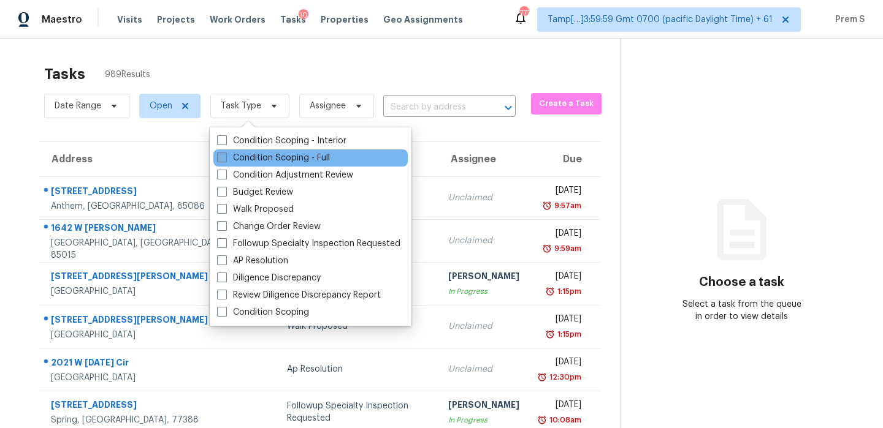
click at [264, 156] on label "Condition Scoping - Full" at bounding box center [273, 158] width 113 height 12
click at [225, 156] on input "Condition Scoping - Full" at bounding box center [221, 156] width 8 height 8
checkbox input "true"
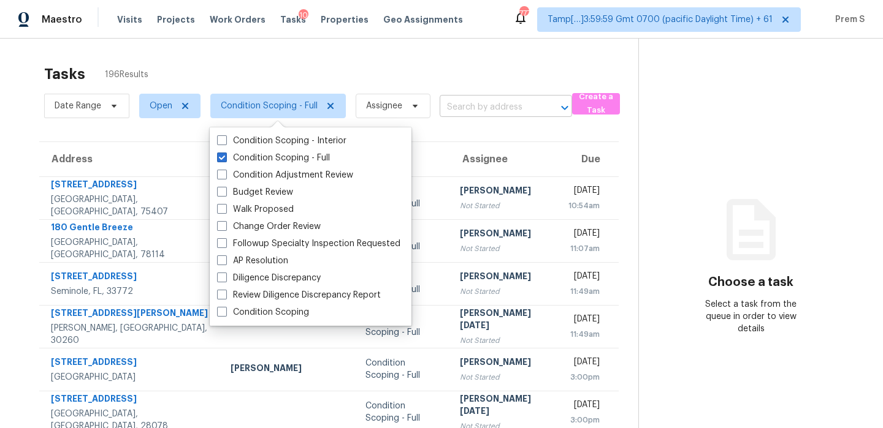
click at [474, 101] on input "text" at bounding box center [488, 107] width 98 height 19
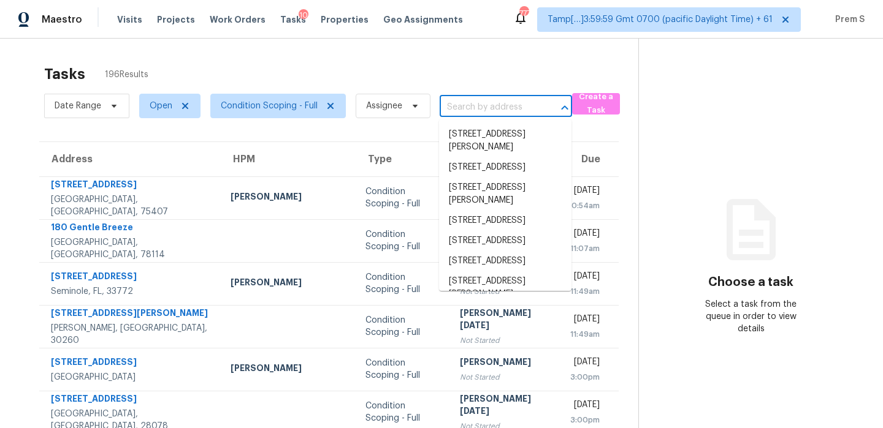
paste input "[STREET_ADDRESS]"
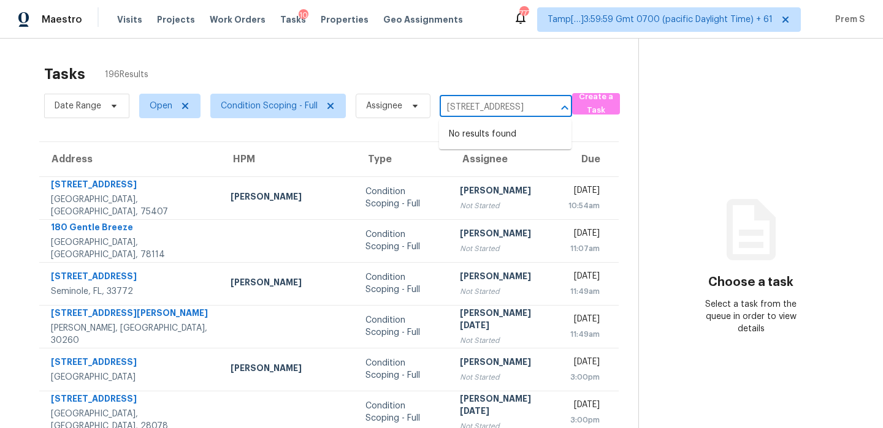
scroll to position [0, 82]
drag, startPoint x: 454, startPoint y: 108, endPoint x: 571, endPoint y: 108, distance: 116.4
click at [571, 108] on div "[STREET_ADDRESS] ​" at bounding box center [505, 107] width 132 height 19
type input "215 [PERSON_NAME]"
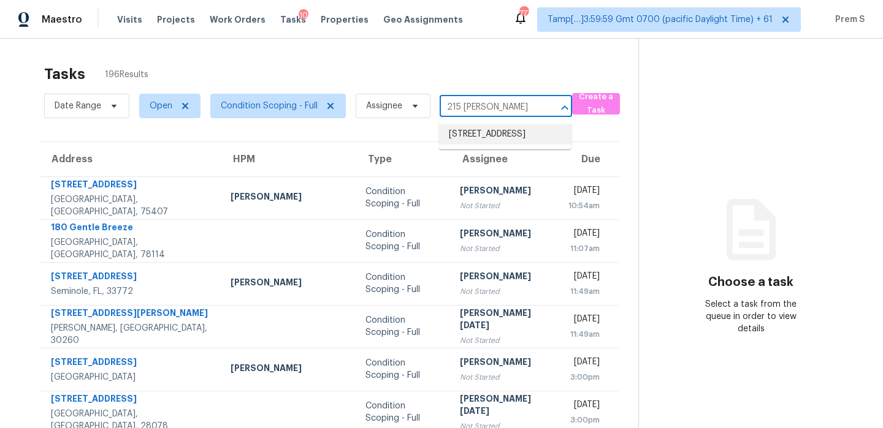
click at [489, 140] on li "[STREET_ADDRESS]" at bounding box center [505, 134] width 132 height 20
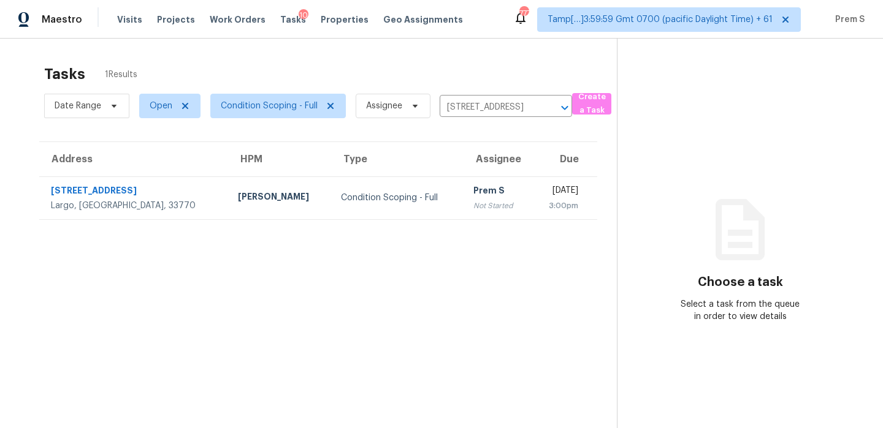
click at [467, 180] on td "Prem S Not Started" at bounding box center [496, 198] width 67 height 43
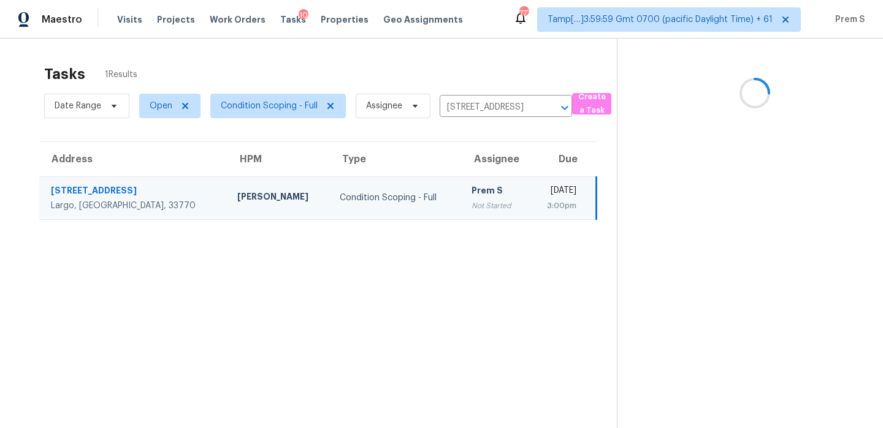
scroll to position [39, 0]
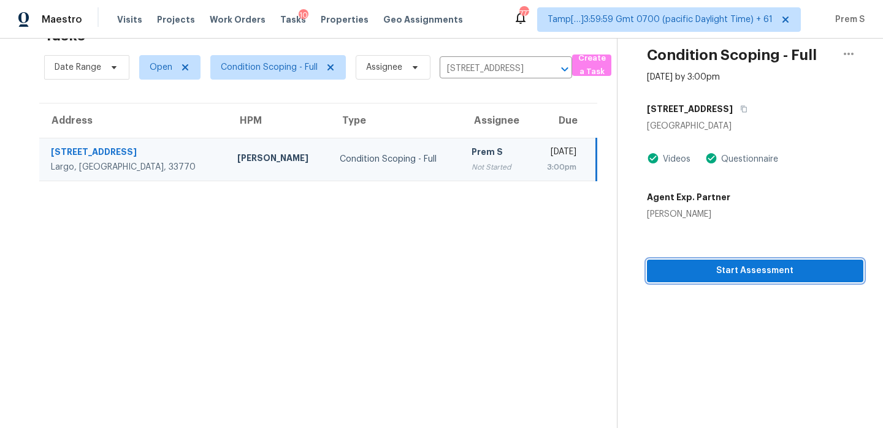
click at [735, 276] on span "Start Assessment" at bounding box center [754, 271] width 197 height 15
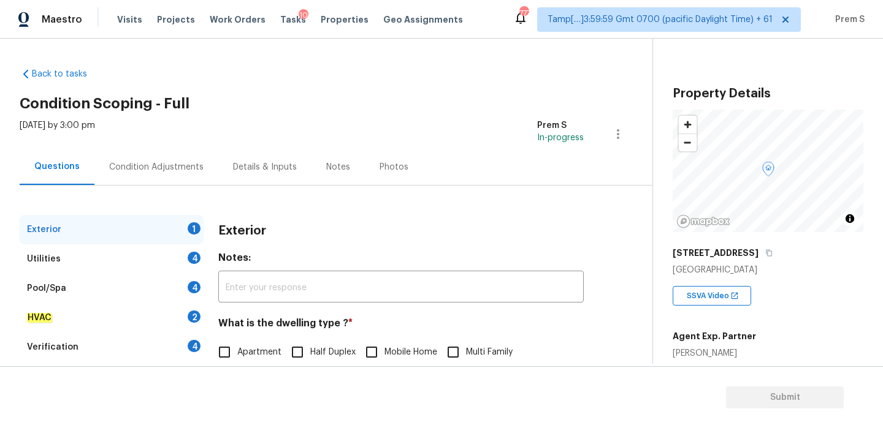
click at [284, 25] on div "Tasks 10" at bounding box center [293, 19] width 26 height 13
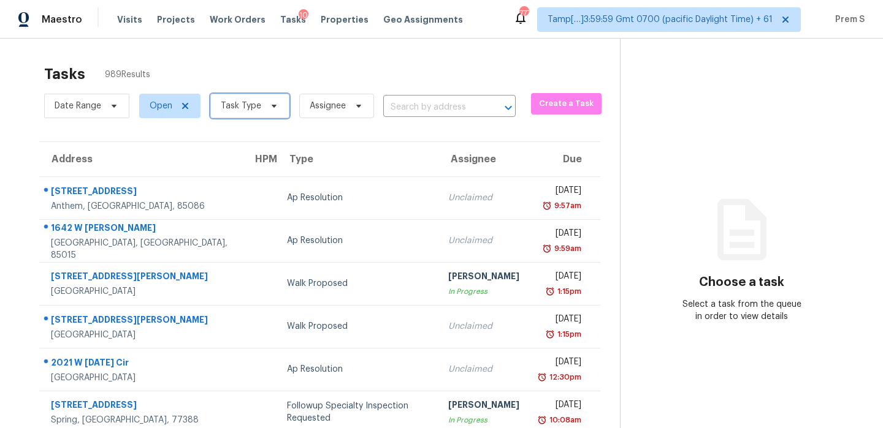
click at [269, 110] on icon at bounding box center [274, 106] width 10 height 10
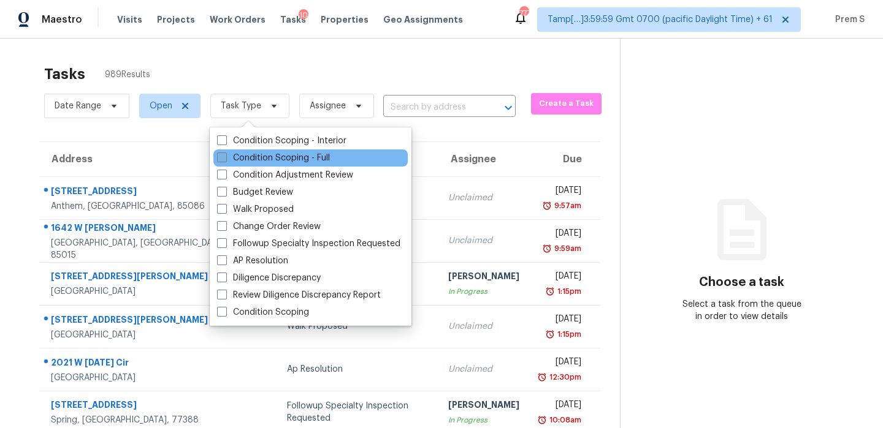
click at [257, 158] on label "Condition Scoping - Full" at bounding box center [273, 158] width 113 height 12
click at [225, 158] on input "Condition Scoping - Full" at bounding box center [221, 156] width 8 height 8
checkbox input "true"
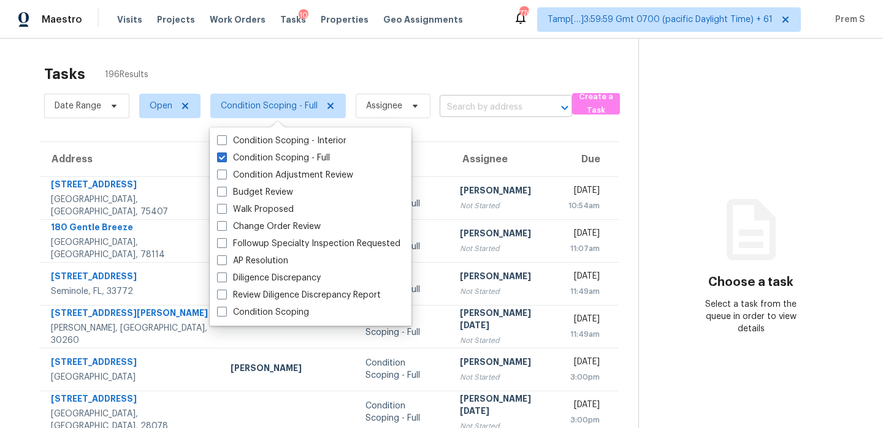
click at [473, 107] on input "text" at bounding box center [488, 107] width 98 height 19
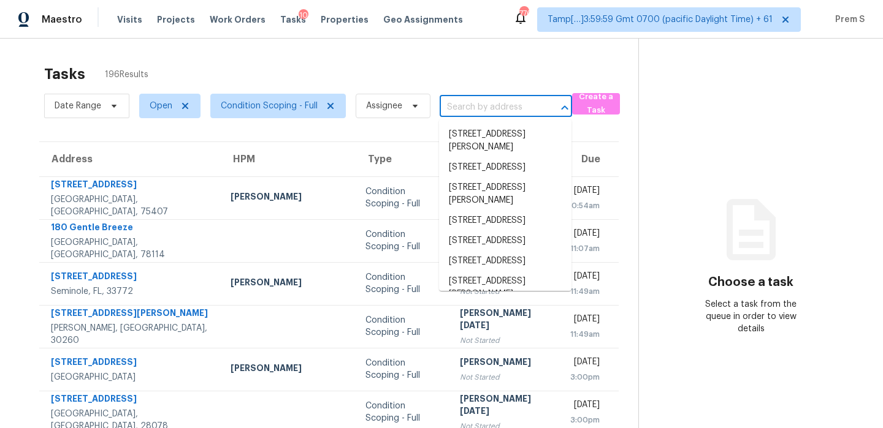
paste input "[STREET_ADDRESS]"
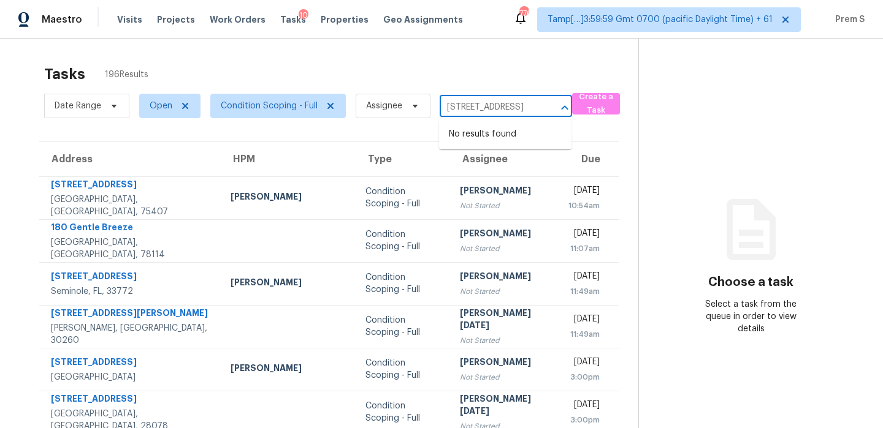
scroll to position [0, 82]
drag, startPoint x: 455, startPoint y: 109, endPoint x: 560, endPoint y: 108, distance: 104.2
click at [560, 108] on div "[STREET_ADDRESS] ​" at bounding box center [505, 107] width 132 height 19
type input "[STREET_ADDRESS]"
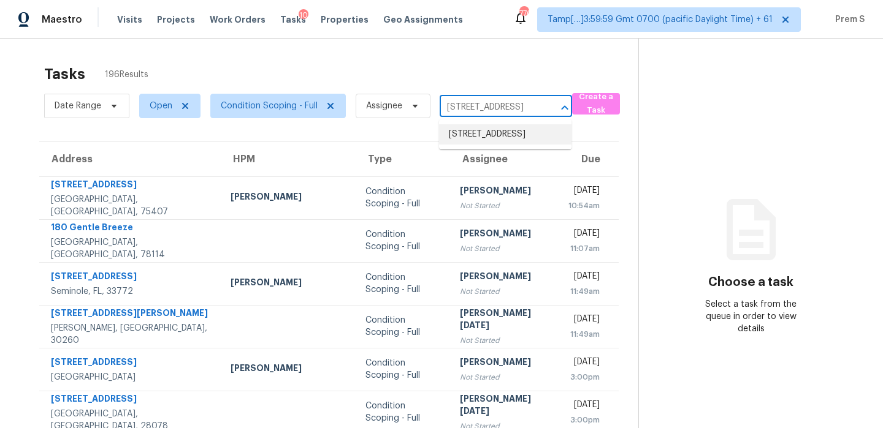
click at [509, 111] on input "[STREET_ADDRESS]" at bounding box center [488, 107] width 98 height 19
click at [480, 143] on li "[STREET_ADDRESS]" at bounding box center [505, 134] width 132 height 20
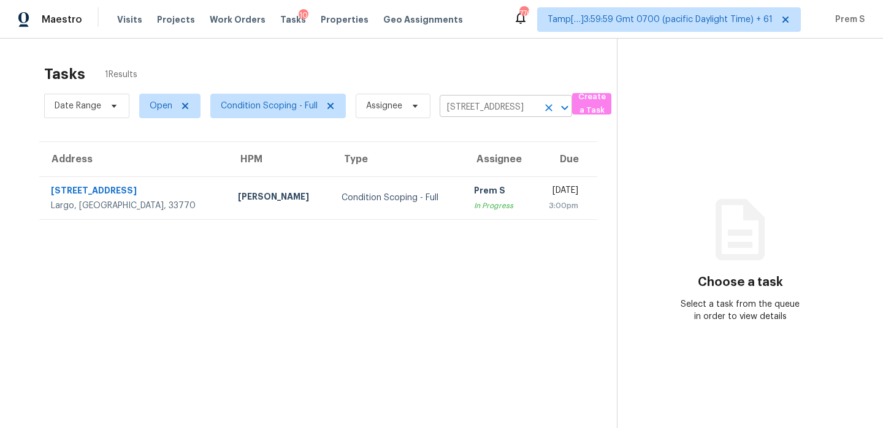
click at [550, 105] on icon "Clear" at bounding box center [548, 107] width 7 height 7
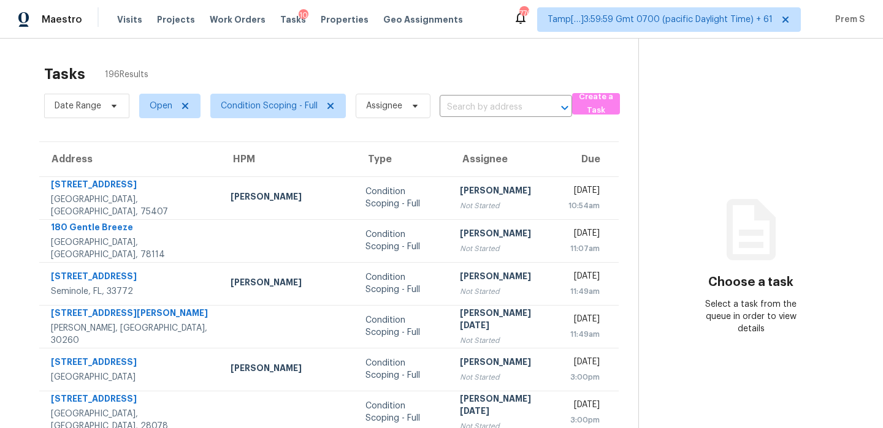
click at [493, 106] on input "text" at bounding box center [488, 107] width 98 height 19
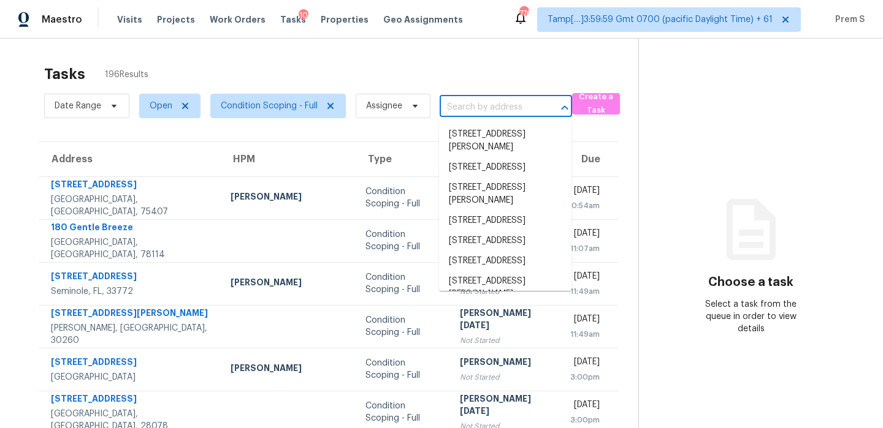
paste input "[STREET_ADDRESS]"
type input "[STREET_ADDRESS]"
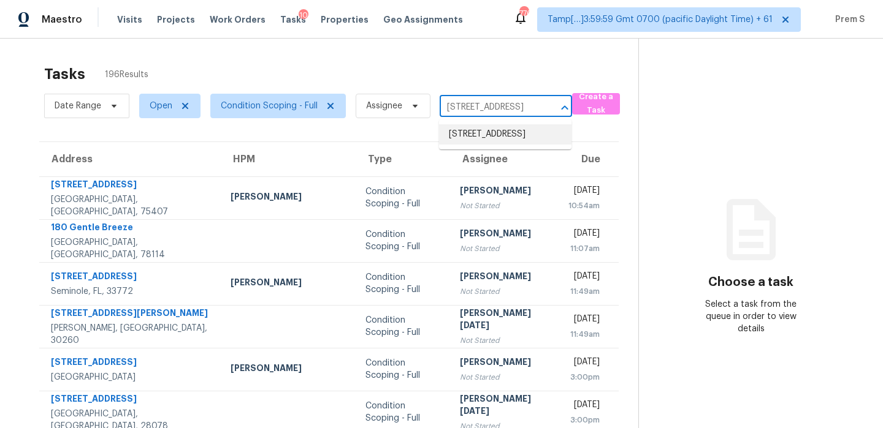
click at [474, 142] on li "[STREET_ADDRESS]" at bounding box center [505, 134] width 132 height 20
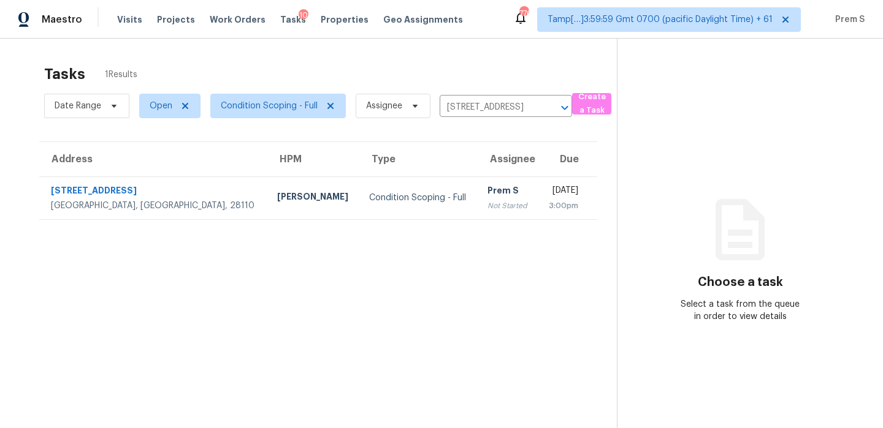
click at [487, 200] on div "Not Started" at bounding box center [507, 206] width 40 height 12
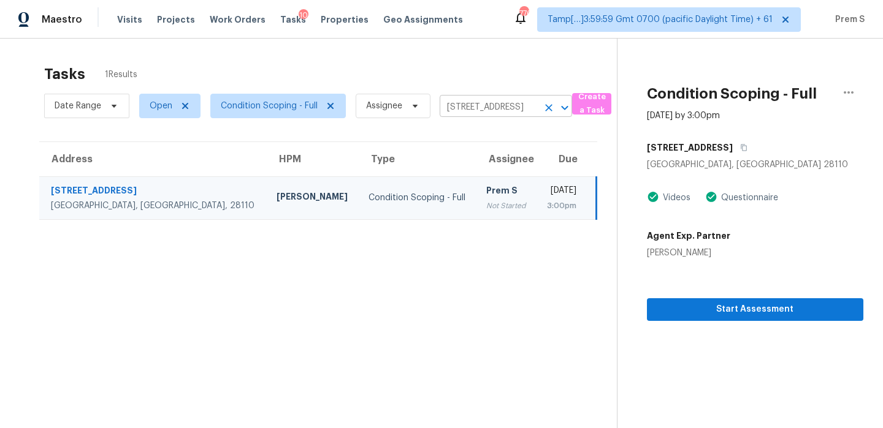
click at [549, 109] on icon "Clear" at bounding box center [548, 107] width 7 height 7
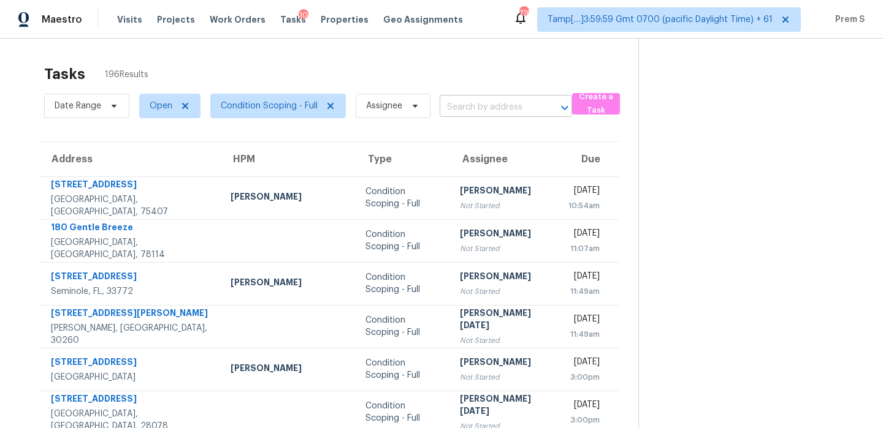
click at [487, 114] on input "text" at bounding box center [488, 107] width 98 height 19
paste input "[STREET_ADDRESS]"
type input "[STREET_ADDRESS]"
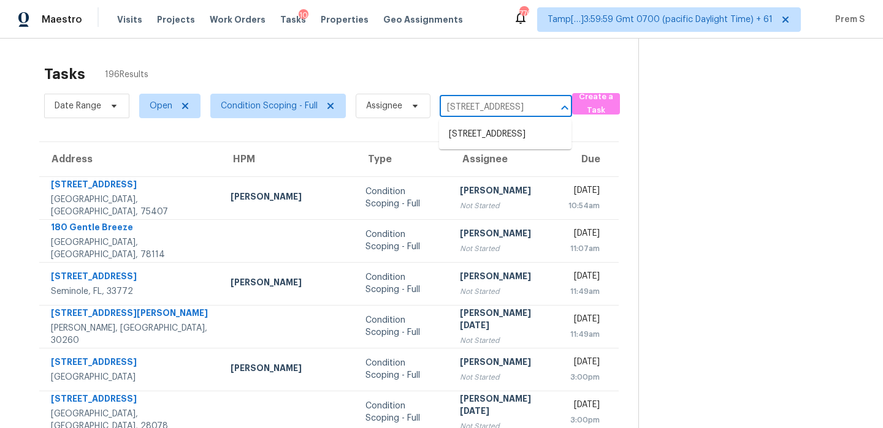
scroll to position [0, 97]
click at [496, 131] on li "[STREET_ADDRESS]" at bounding box center [505, 134] width 132 height 20
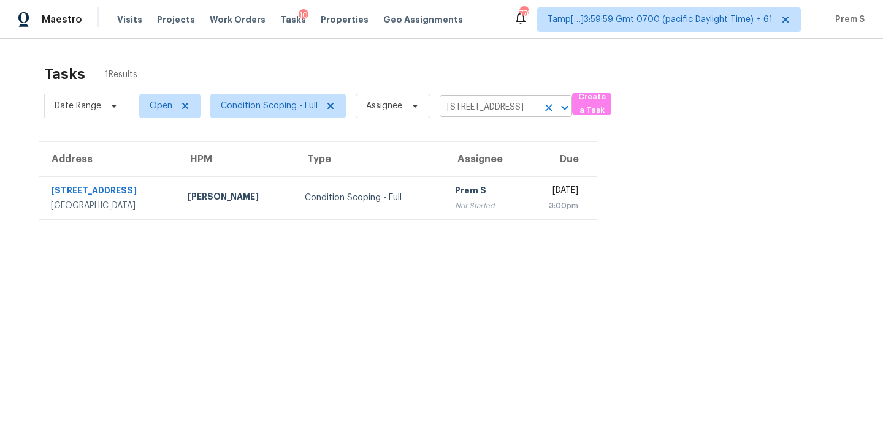
click at [549, 104] on icon "Clear" at bounding box center [548, 108] width 12 height 12
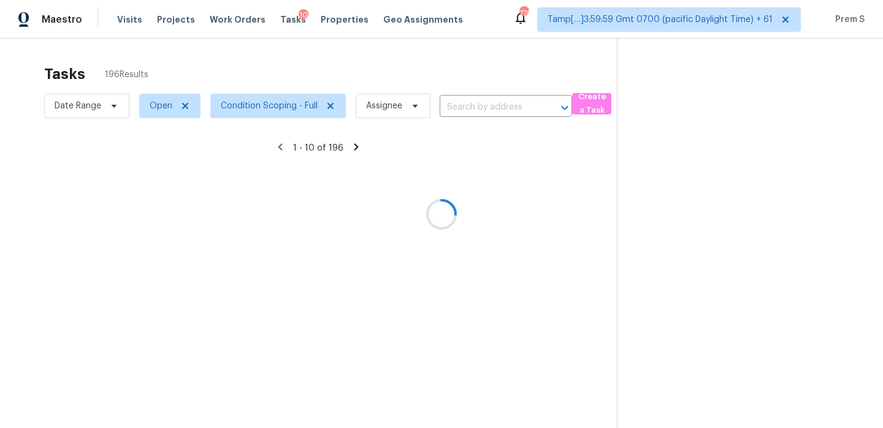
click at [490, 116] on div at bounding box center [441, 214] width 883 height 428
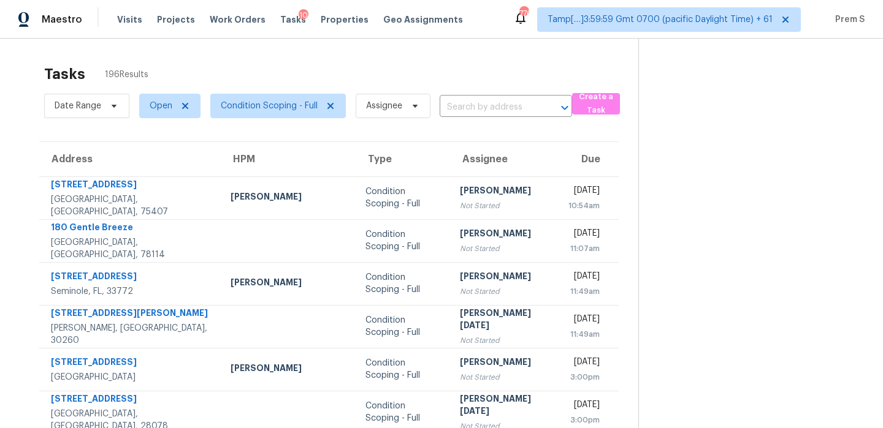
click at [506, 110] on input "text" at bounding box center [488, 107] width 98 height 19
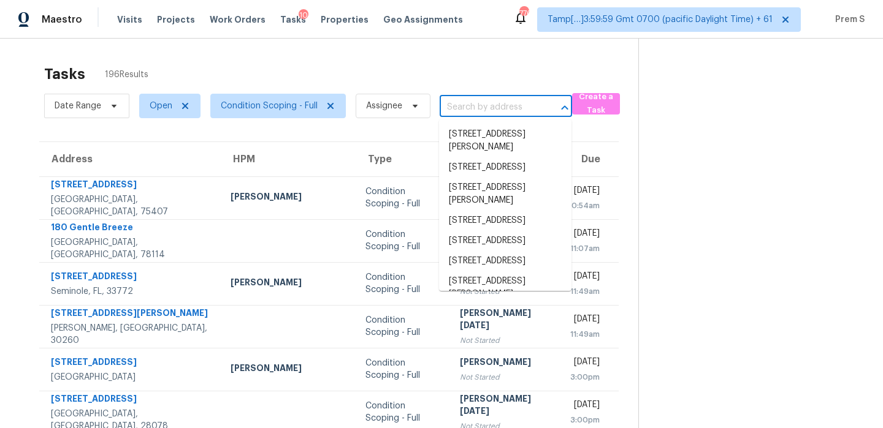
paste input "[STREET_ADDRESS]"
type input "[STREET_ADDRESS]"
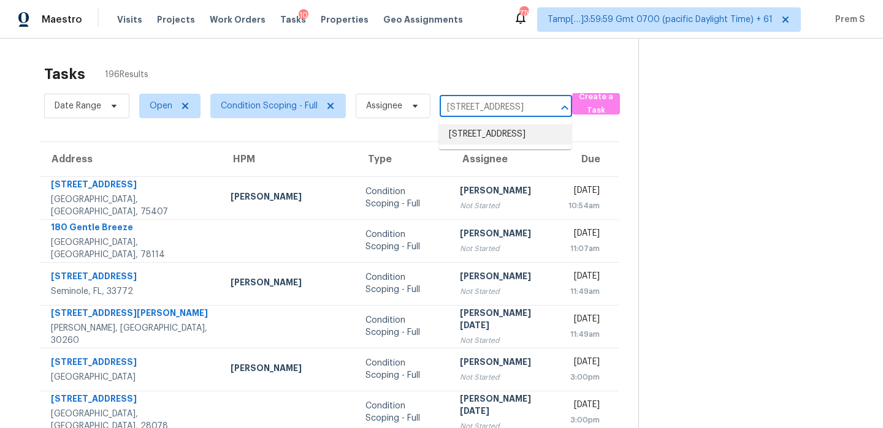
click at [482, 137] on li "[STREET_ADDRESS]" at bounding box center [505, 134] width 132 height 20
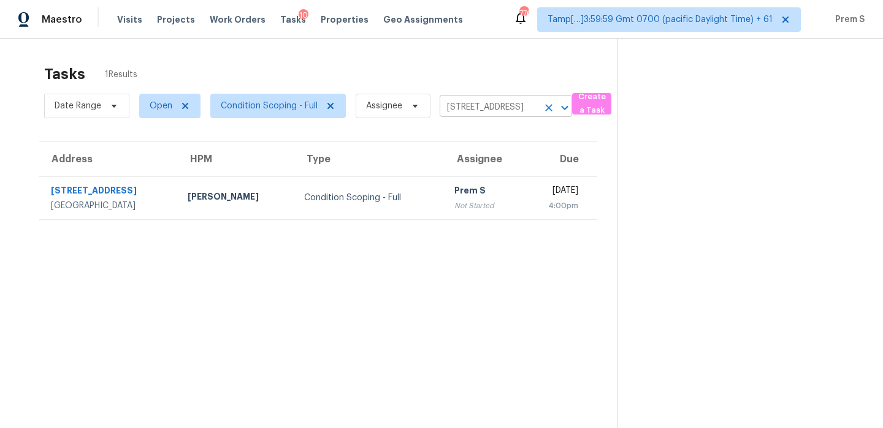
click at [545, 102] on icon "Clear" at bounding box center [548, 108] width 12 height 12
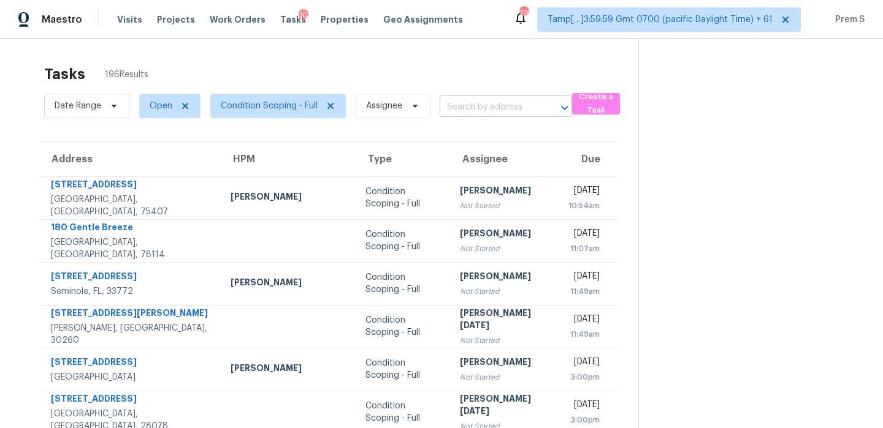
click at [477, 112] on input "text" at bounding box center [488, 107] width 98 height 19
paste input "[STREET_ADDRESS]"
type input "[STREET_ADDRESS]"
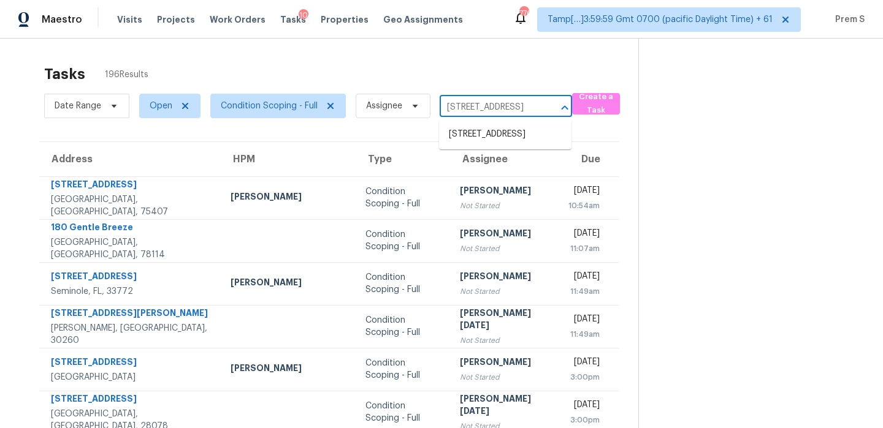
scroll to position [0, 67]
click at [473, 132] on li "[STREET_ADDRESS]" at bounding box center [505, 134] width 132 height 20
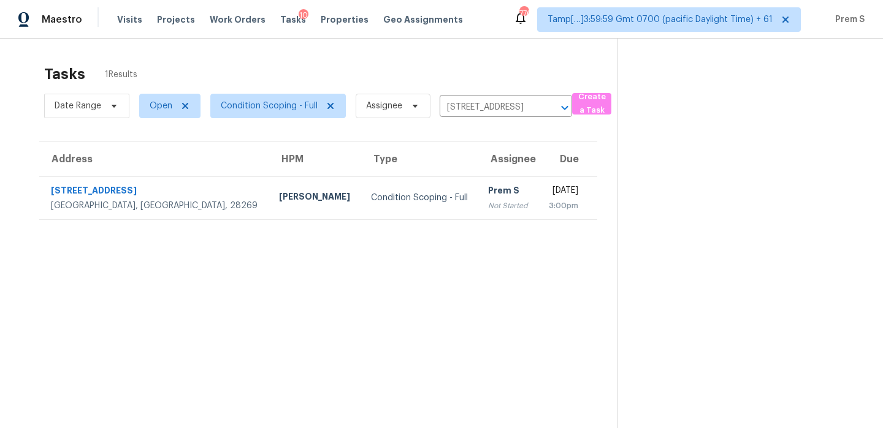
click at [548, 191] on div "[DATE]" at bounding box center [563, 191] width 30 height 15
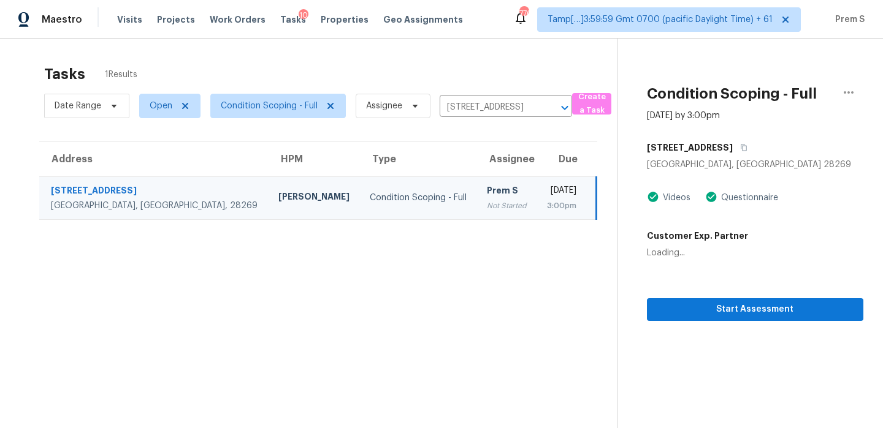
scroll to position [39, 0]
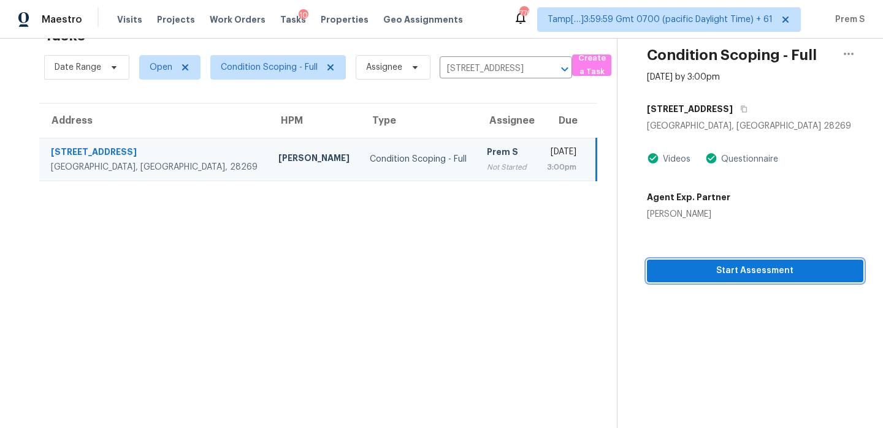
click at [712, 276] on span "Start Assessment" at bounding box center [754, 271] width 197 height 15
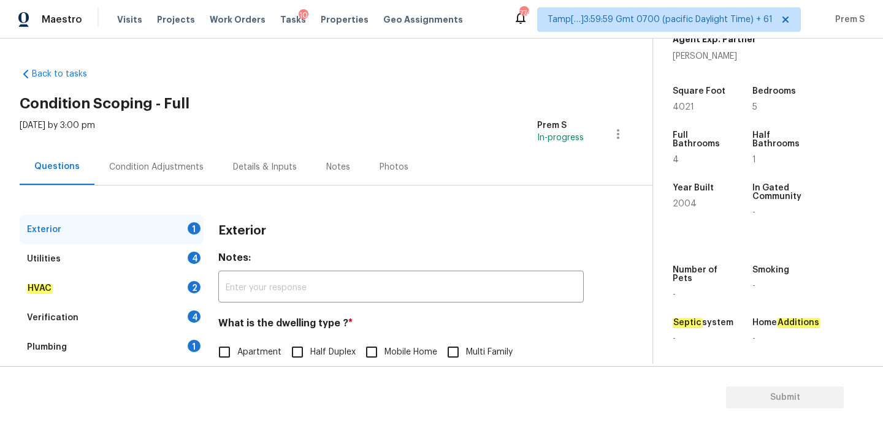
scroll to position [162, 0]
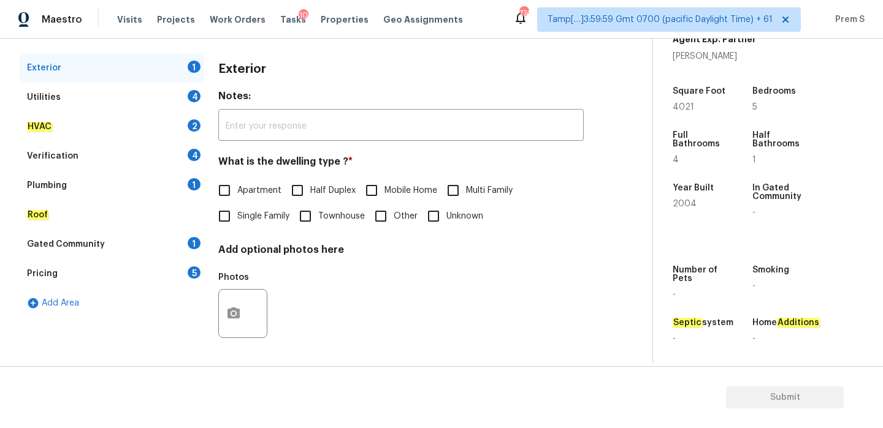
click at [219, 228] on input "Single Family" at bounding box center [224, 216] width 26 height 26
checkbox input "true"
click at [191, 105] on div "Utilities 4" at bounding box center [112, 97] width 184 height 29
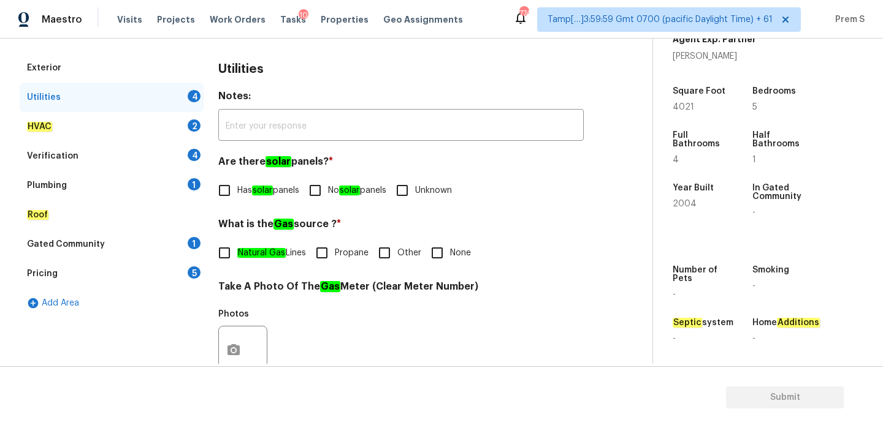
click at [325, 187] on input "No solar panels" at bounding box center [315, 191] width 26 height 26
checkbox input "true"
click at [382, 254] on input "Other" at bounding box center [384, 253] width 26 height 26
checkbox input "true"
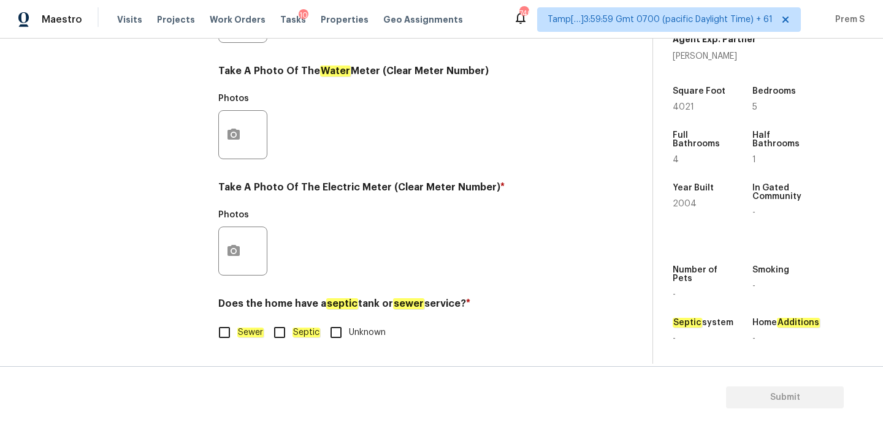
scroll to position [494, 0]
click at [243, 330] on em "Sewer" at bounding box center [250, 333] width 26 height 10
click at [237, 330] on input "Sewer" at bounding box center [224, 333] width 26 height 26
checkbox input "true"
click at [240, 248] on icon "button" at bounding box center [233, 251] width 15 height 15
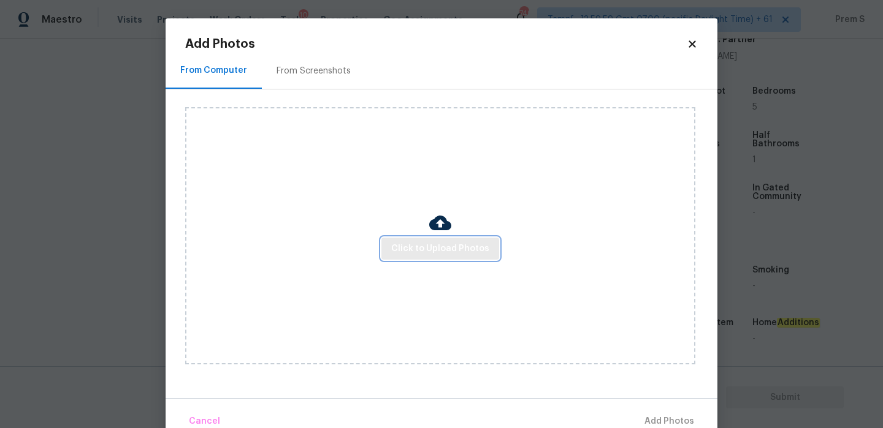
click at [457, 238] on button "Click to Upload Photos" at bounding box center [440, 249] width 118 height 23
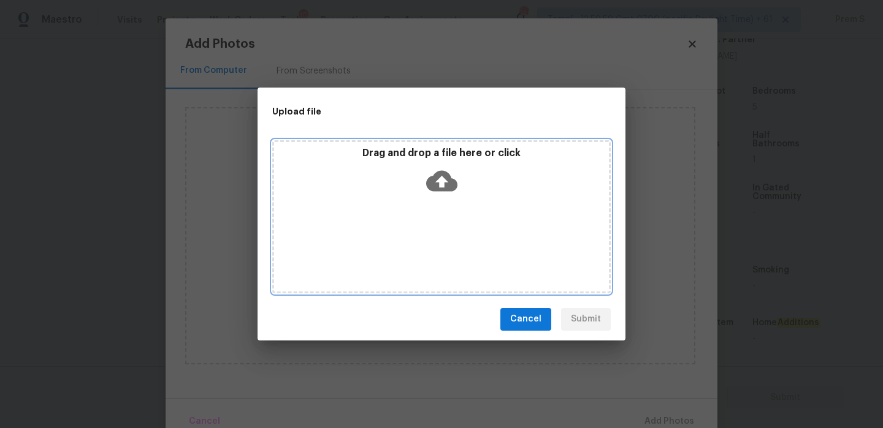
click at [442, 183] on icon at bounding box center [441, 180] width 31 height 31
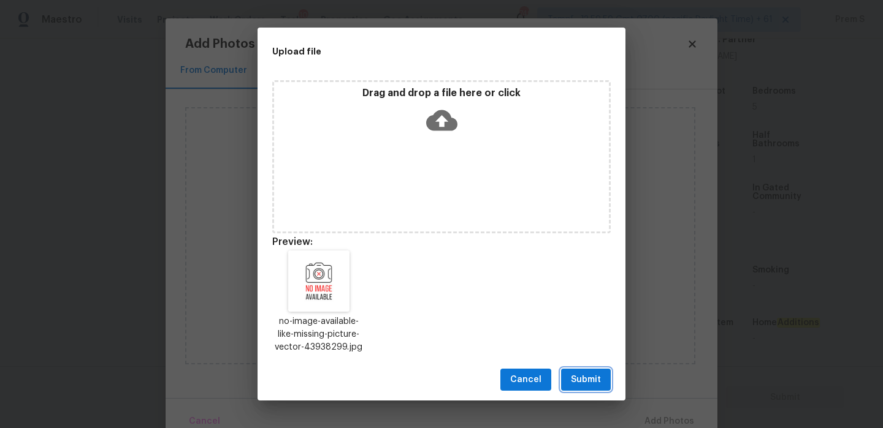
click at [590, 385] on span "Submit" at bounding box center [586, 380] width 30 height 15
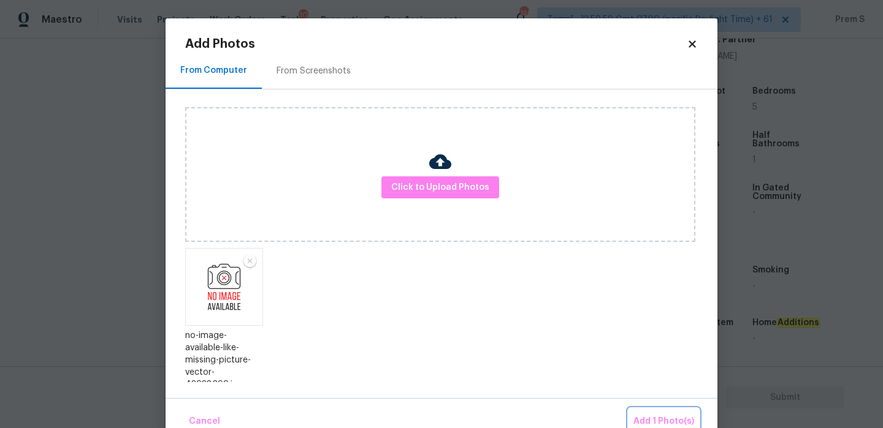
click at [643, 413] on button "Add 1 Photo(s)" at bounding box center [663, 422] width 70 height 26
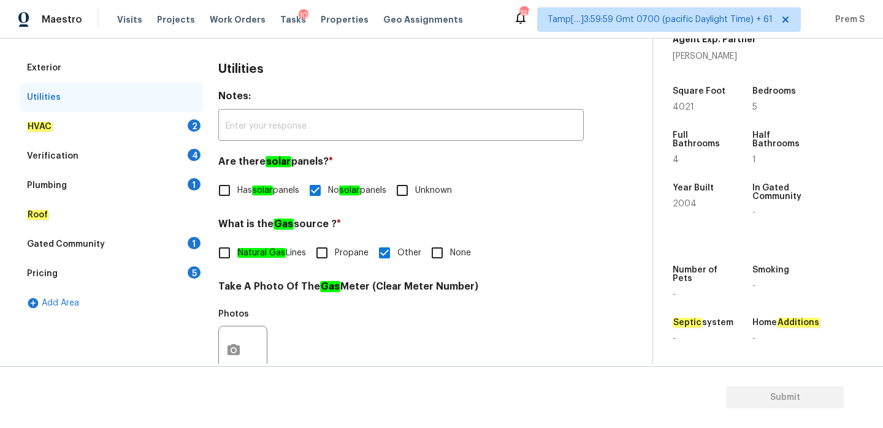
scroll to position [183, 0]
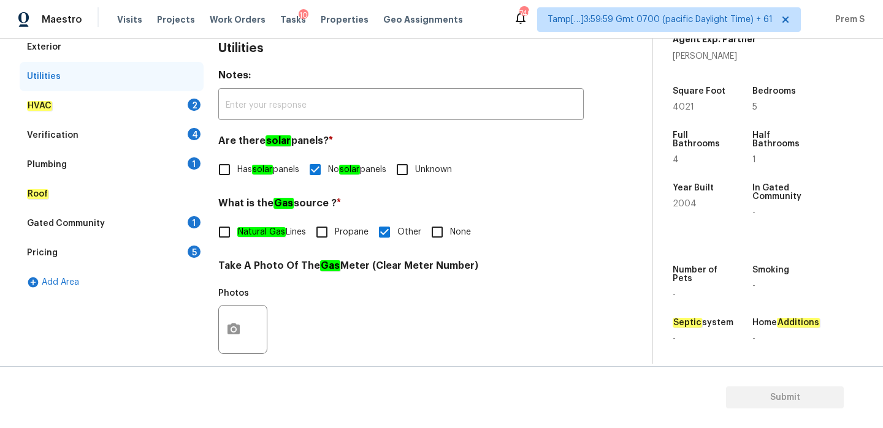
click at [187, 107] on div "HVAC 2" at bounding box center [112, 105] width 184 height 29
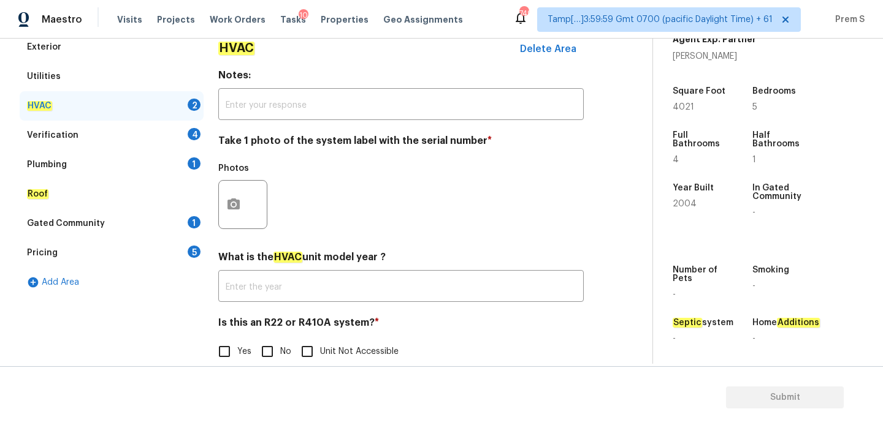
scroll to position [202, 0]
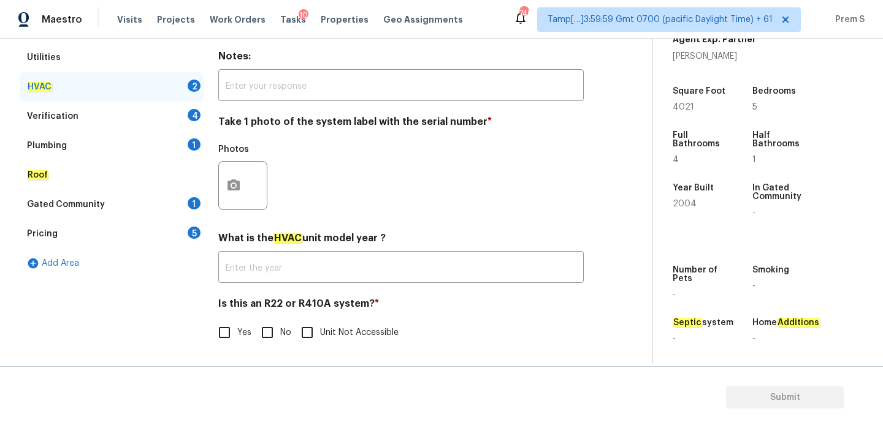
click at [276, 328] on input "No" at bounding box center [267, 333] width 26 height 26
checkbox input "true"
click at [232, 184] on circle "button" at bounding box center [234, 186] width 4 height 4
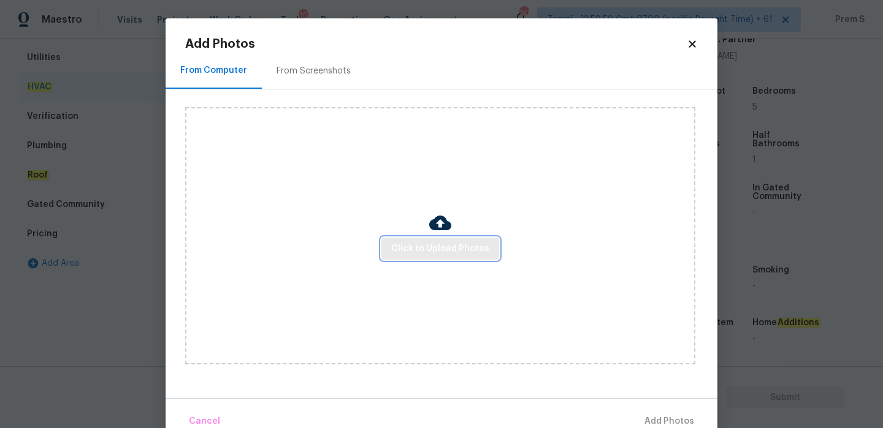
click at [387, 259] on button "Click to Upload Photos" at bounding box center [440, 249] width 118 height 23
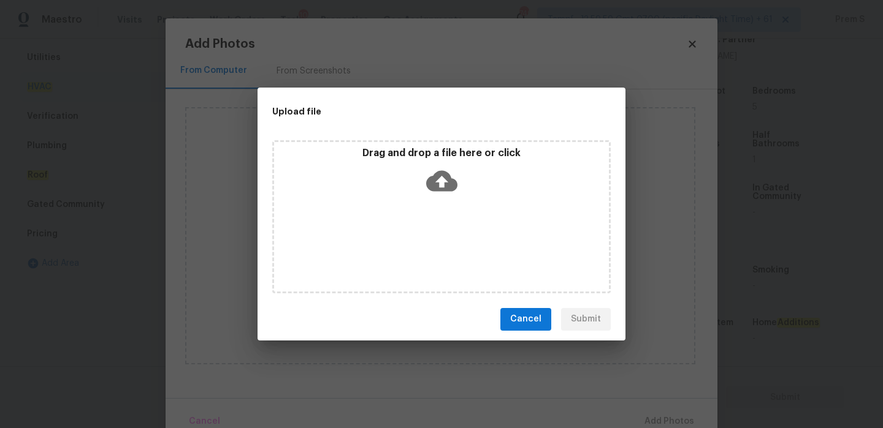
click at [438, 185] on icon at bounding box center [441, 180] width 31 height 31
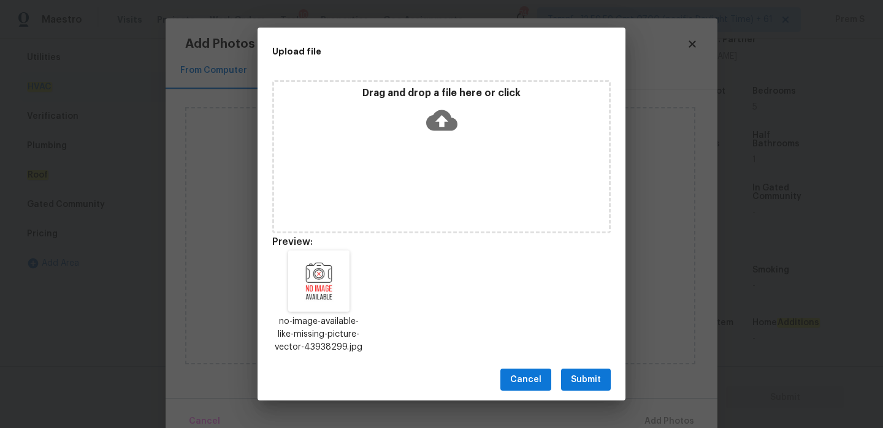
click at [571, 382] on span "Submit" at bounding box center [586, 380] width 30 height 15
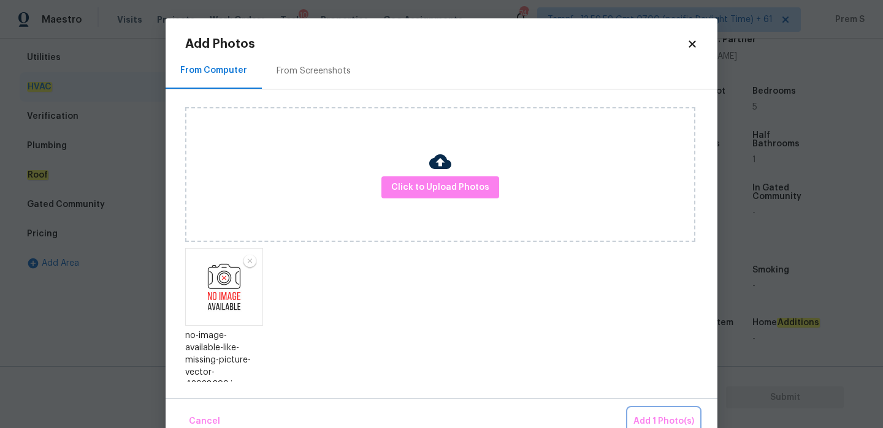
click at [664, 421] on span "Add 1 Photo(s)" at bounding box center [663, 421] width 61 height 15
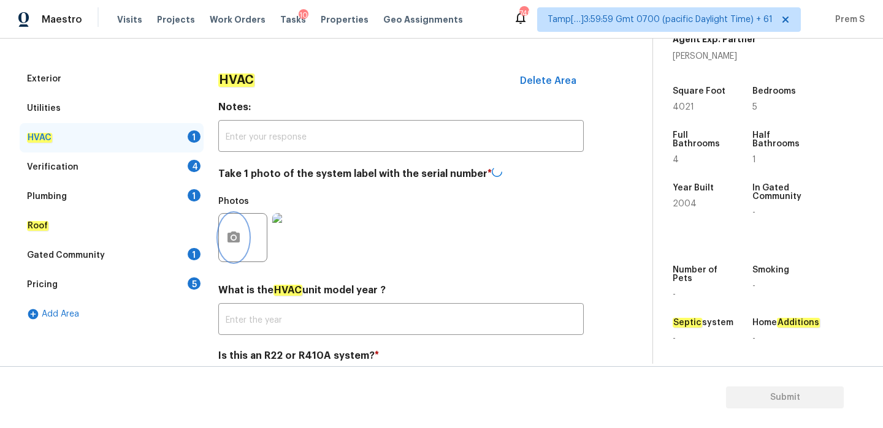
scroll to position [179, 0]
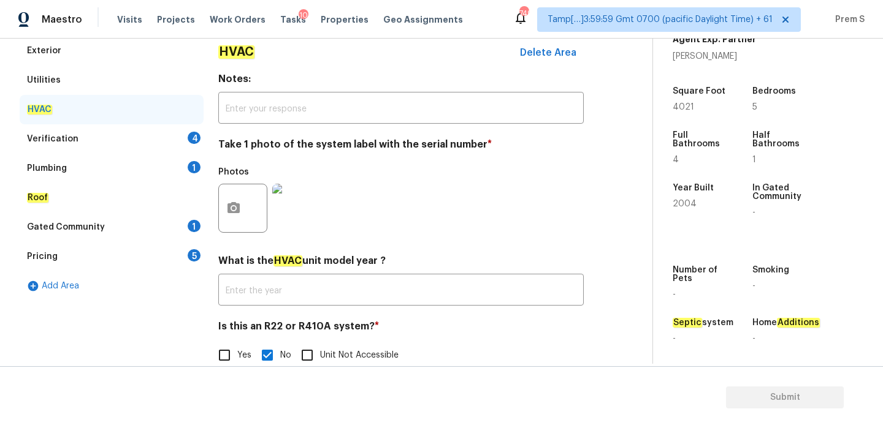
click at [188, 137] on div "4" at bounding box center [194, 138] width 13 height 12
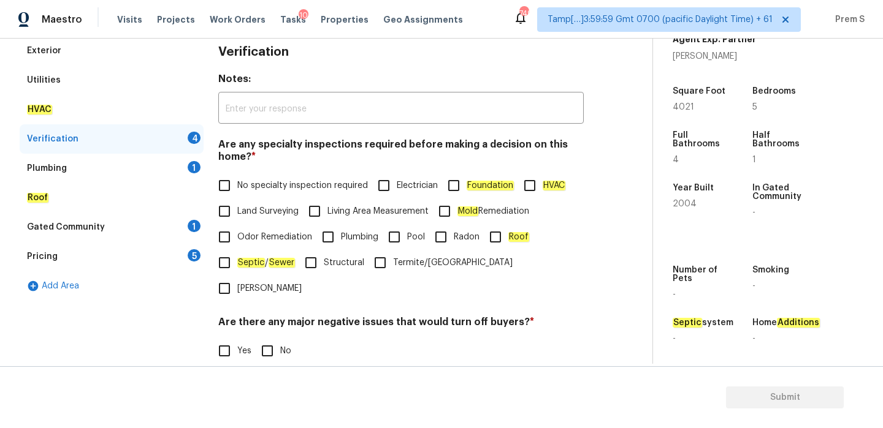
click at [232, 180] on input "No specialty inspection required" at bounding box center [224, 186] width 26 height 26
checkbox input "true"
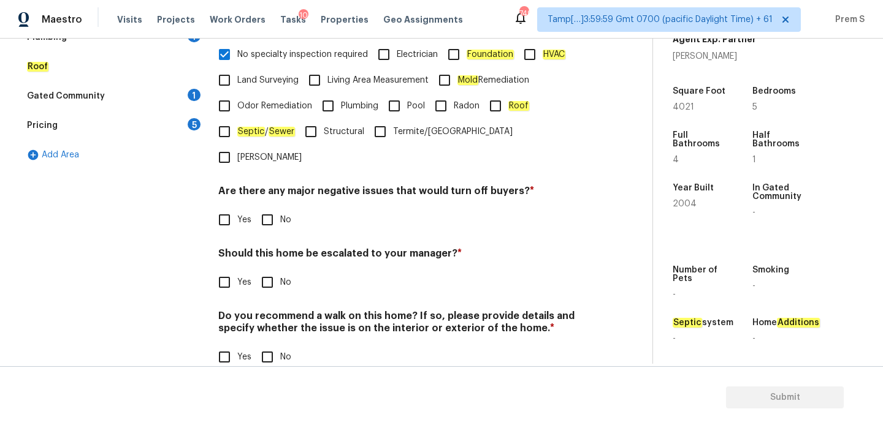
scroll to position [309, 0]
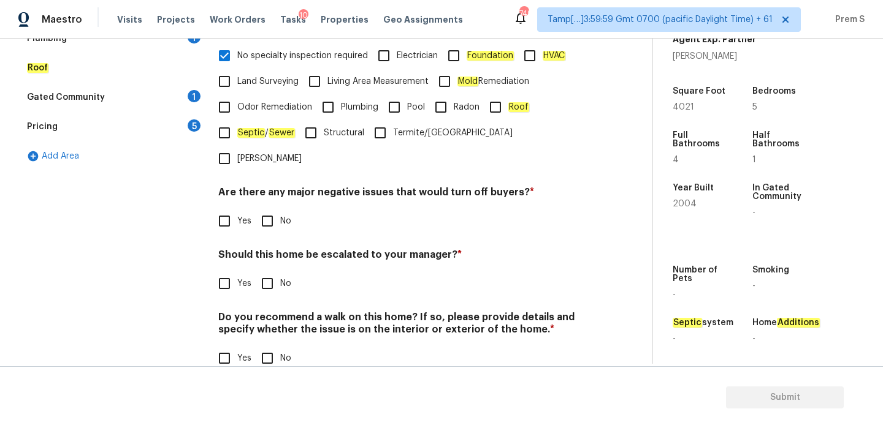
click at [275, 208] on input "No" at bounding box center [267, 221] width 26 height 26
checkbox input "true"
click at [278, 271] on input "No" at bounding box center [267, 284] width 26 height 26
checkbox input "true"
click at [274, 319] on div "Do you recommend a walk on this home? If so, please provide details and specify…" at bounding box center [400, 341] width 365 height 60
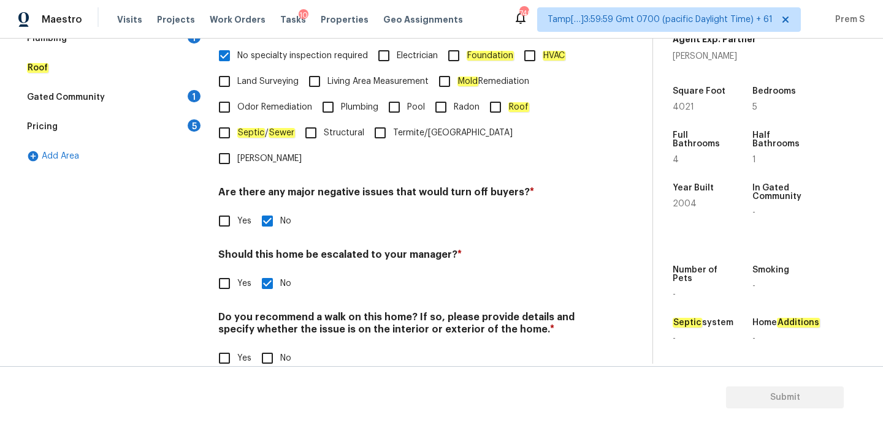
click at [270, 346] on input "No" at bounding box center [267, 359] width 26 height 26
checkbox input "true"
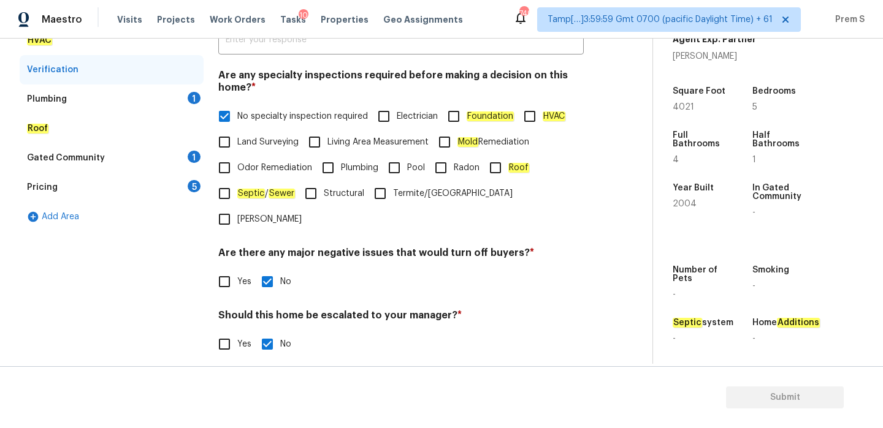
click at [193, 92] on div "1" at bounding box center [194, 98] width 13 height 12
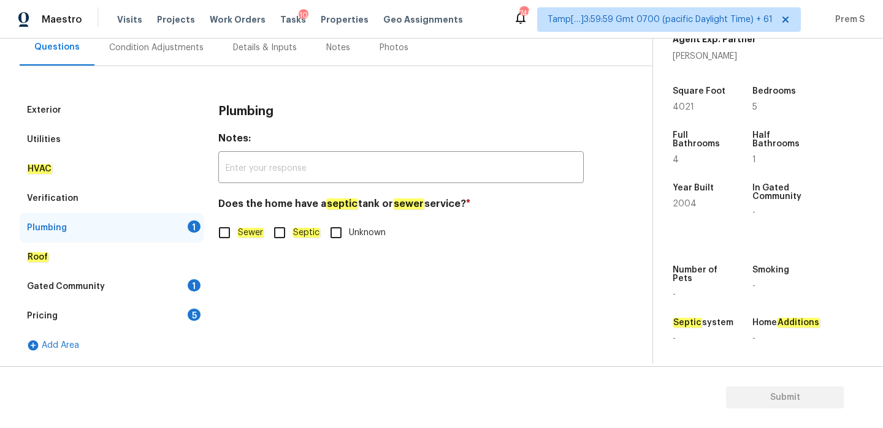
click at [230, 237] on input "Sewer" at bounding box center [224, 233] width 26 height 26
checkbox input "true"
click at [195, 277] on div "Gated Community 1" at bounding box center [112, 286] width 184 height 29
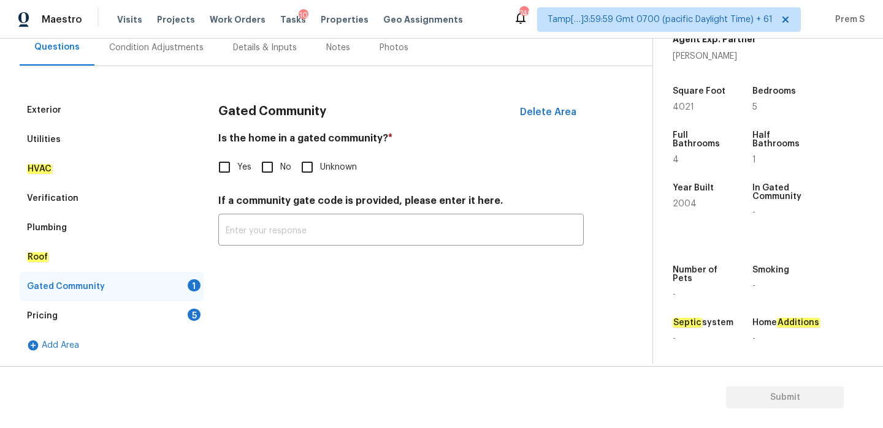
click at [271, 168] on input "No" at bounding box center [267, 167] width 26 height 26
checkbox input "true"
click at [182, 322] on div "Pricing 5" at bounding box center [112, 316] width 184 height 29
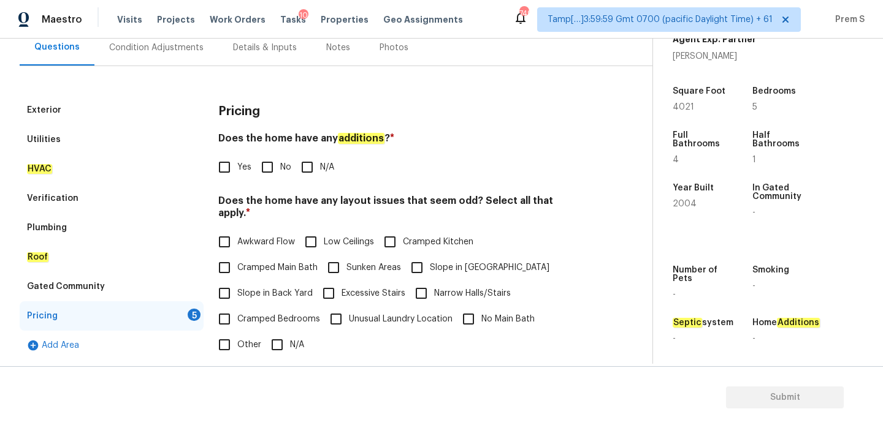
click at [277, 159] on input "No" at bounding box center [267, 167] width 26 height 26
checkbox input "true"
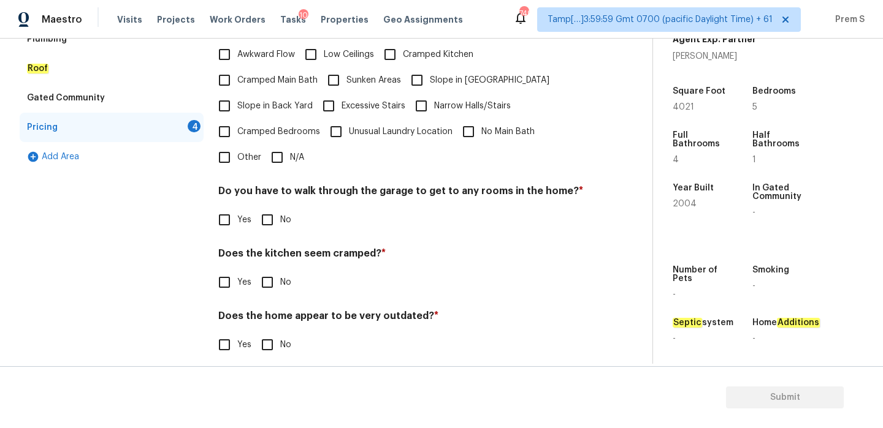
scroll to position [307, 0]
click at [280, 146] on input "N/A" at bounding box center [277, 158] width 26 height 26
checkbox input "true"
click at [271, 227] on div "Pricing Does the home have any additions ? * Yes No N/A Does the home have any …" at bounding box center [400, 140] width 365 height 465
click at [272, 207] on input "No" at bounding box center [267, 220] width 26 height 26
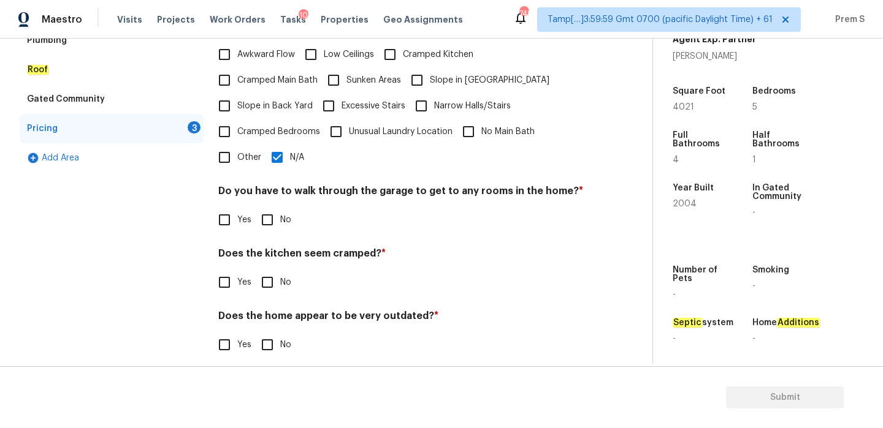
checkbox input "true"
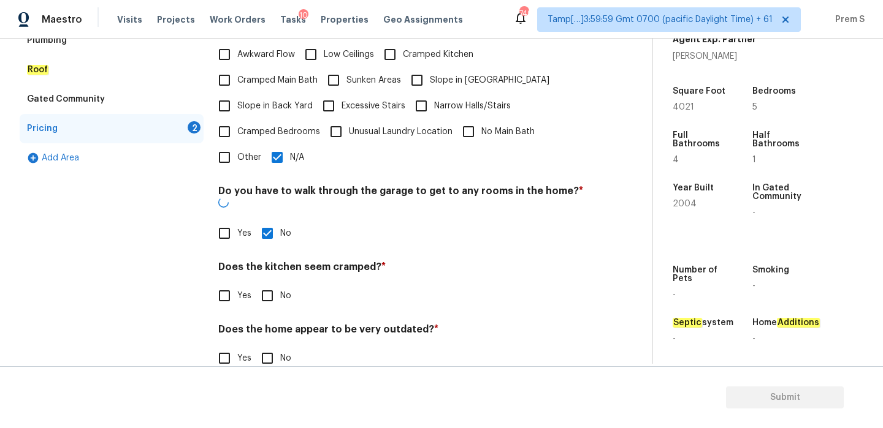
click at [257, 283] on input "No" at bounding box center [267, 296] width 26 height 26
checkbox input "true"
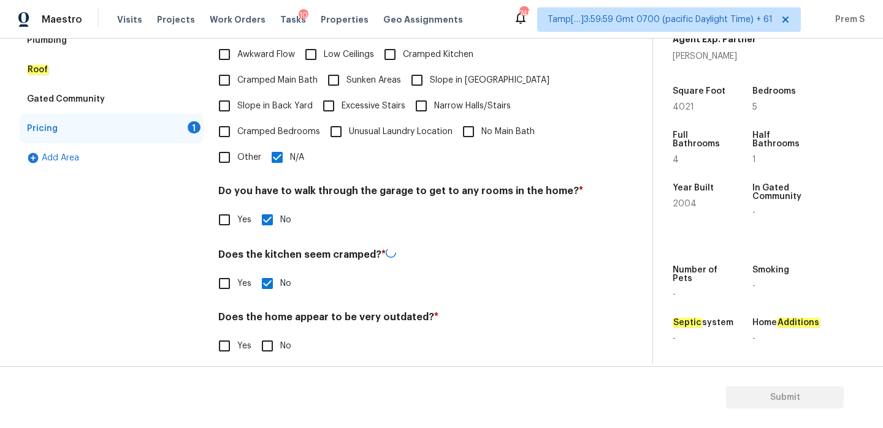
click at [268, 333] on input "No" at bounding box center [267, 346] width 26 height 26
checkbox input "true"
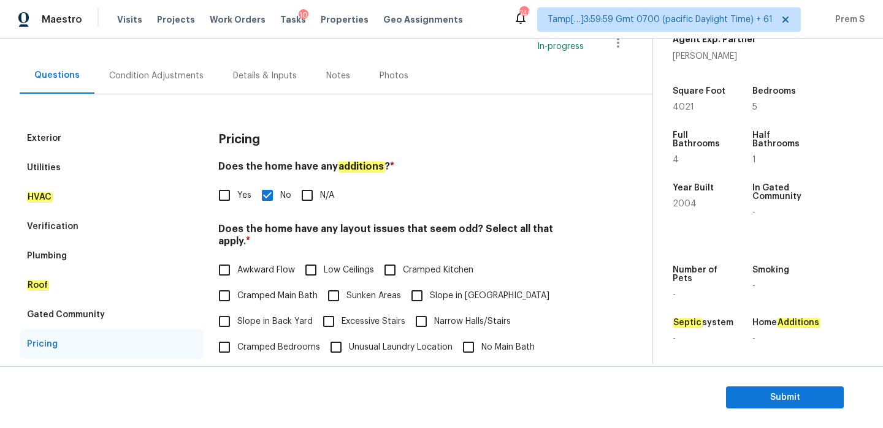
scroll to position [89, 0]
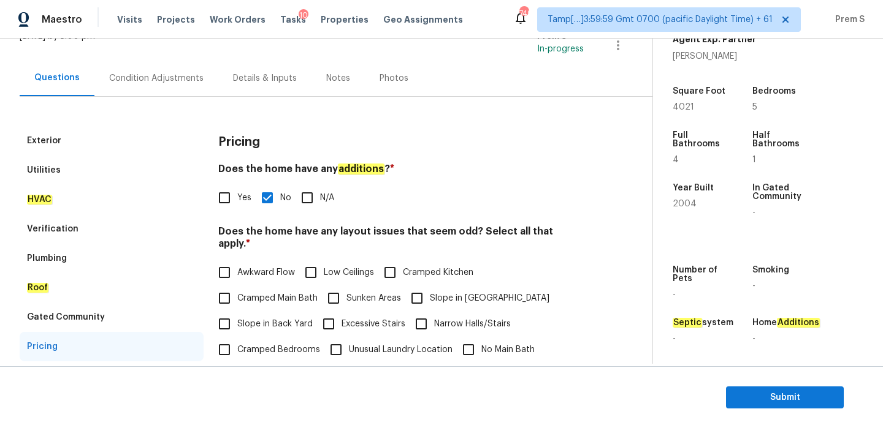
click at [181, 89] on div "Condition Adjustments" at bounding box center [156, 78] width 124 height 36
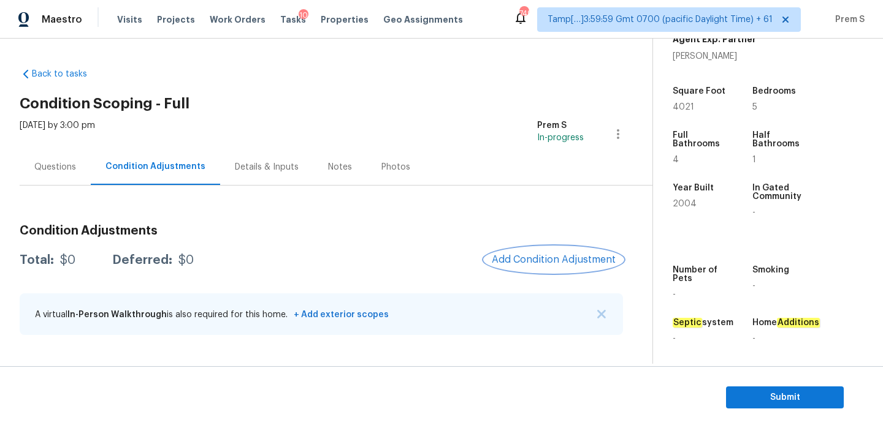
click at [539, 256] on span "Add Condition Adjustment" at bounding box center [554, 259] width 124 height 11
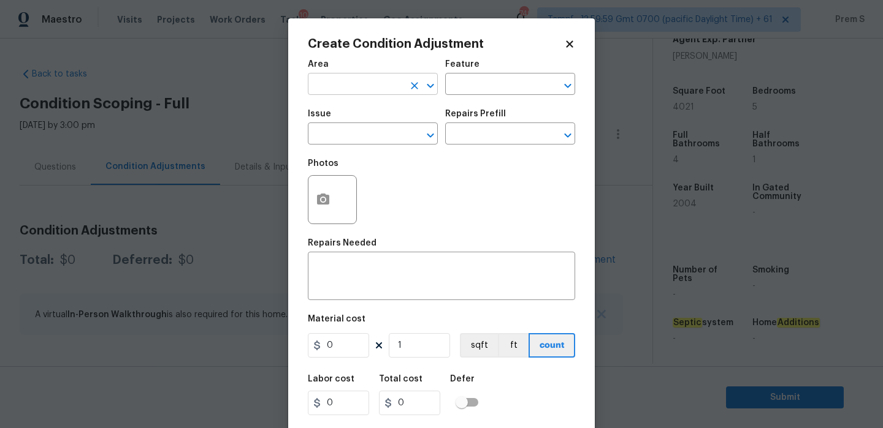
click at [395, 93] on input "text" at bounding box center [356, 85] width 96 height 19
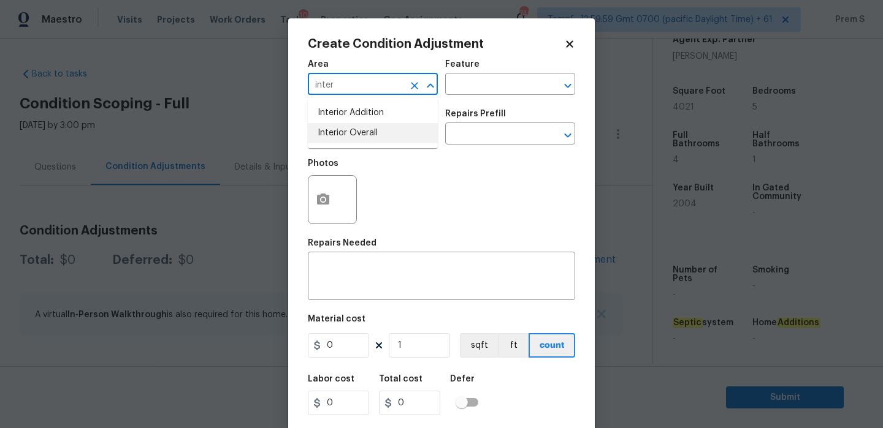
click at [389, 140] on li "Interior Overall" at bounding box center [373, 133] width 130 height 20
type input "Interior Overall"
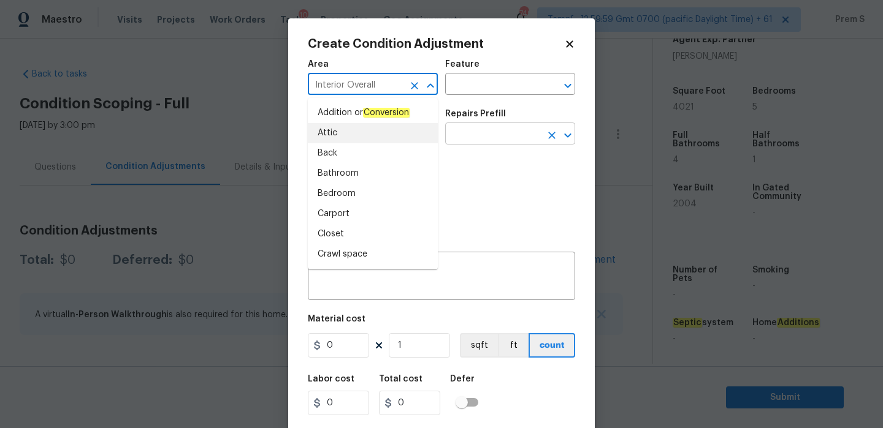
click at [475, 142] on input "text" at bounding box center [493, 135] width 96 height 19
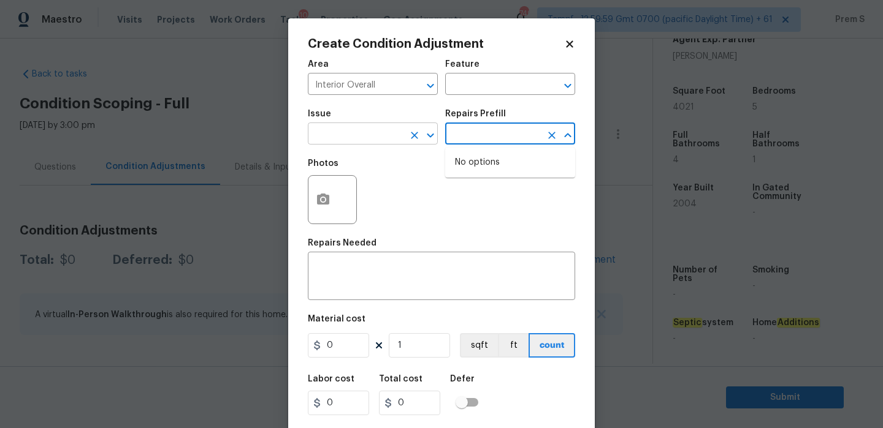
click at [385, 140] on input "text" at bounding box center [356, 135] width 96 height 19
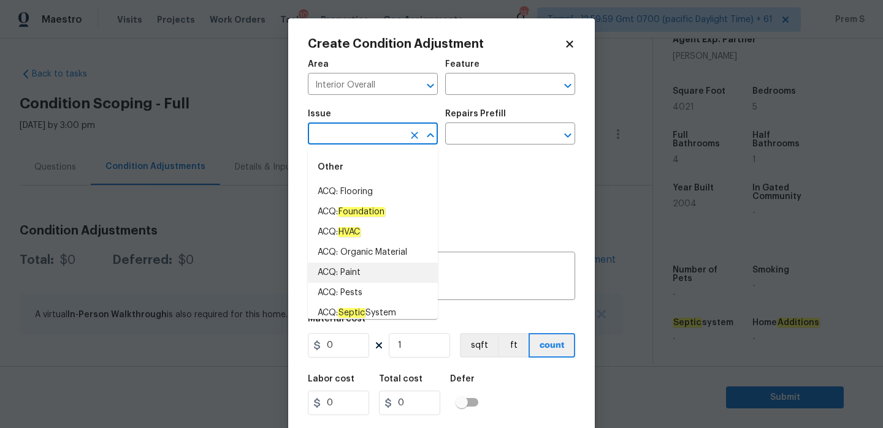
click at [398, 270] on li "ACQ: Paint" at bounding box center [373, 273] width 130 height 20
type input "ACQ: Paint"
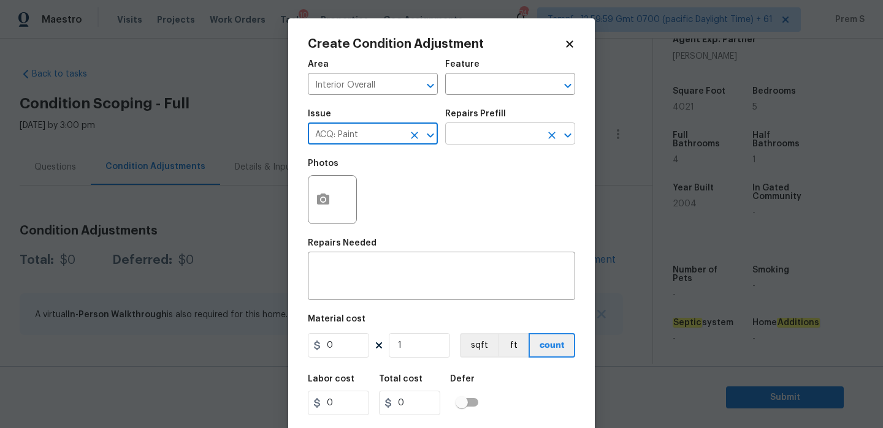
click at [523, 140] on input "text" at bounding box center [493, 135] width 96 height 19
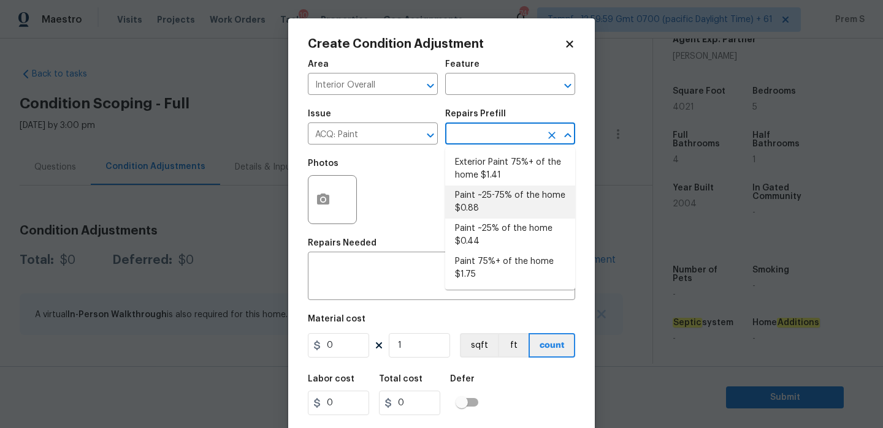
click at [496, 206] on li "Paint ~25-75% of the home $0.88" at bounding box center [510, 202] width 130 height 33
type input "Acquisition"
type textarea "Acquisition Scope: ~25 - 75% of the home needs interior paint"
type input "0.88"
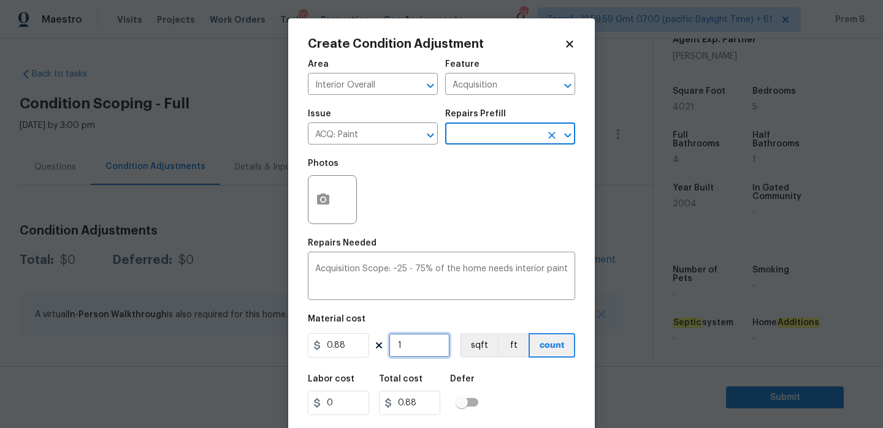
click at [411, 344] on input "1" at bounding box center [419, 345] width 61 height 25
type input "4"
type input "3.52"
type input "40"
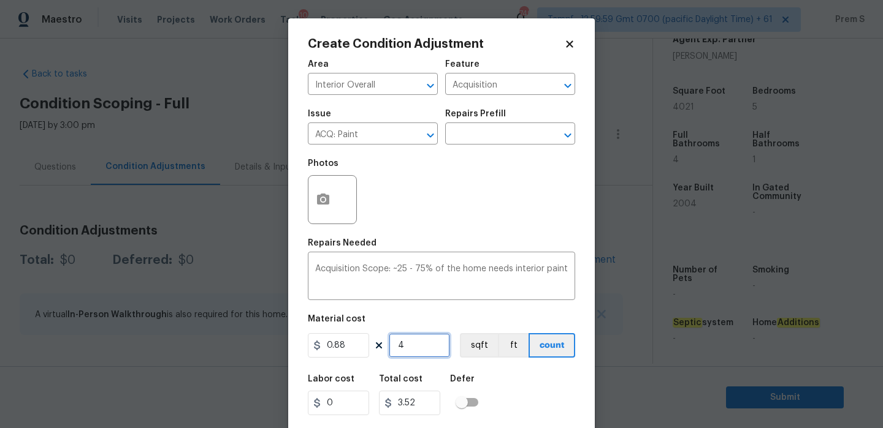
type input "35.2"
type input "402"
type input "353.76"
type input "4021"
type input "3538.48"
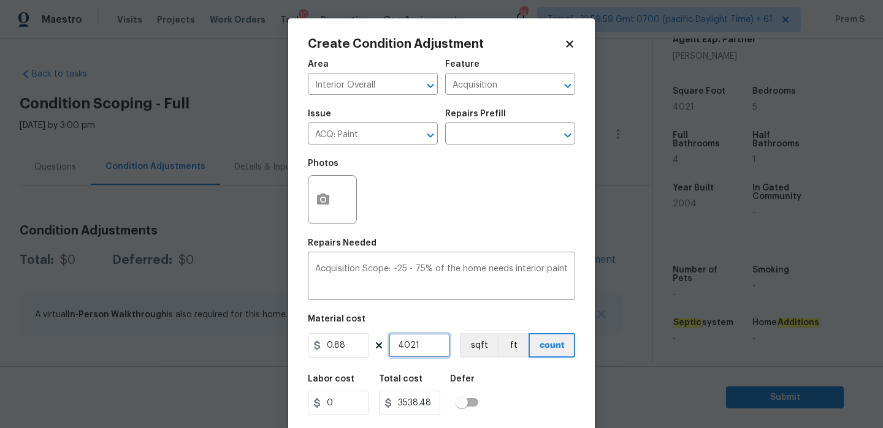
type input "4021"
click at [327, 200] on icon "button" at bounding box center [323, 199] width 12 height 11
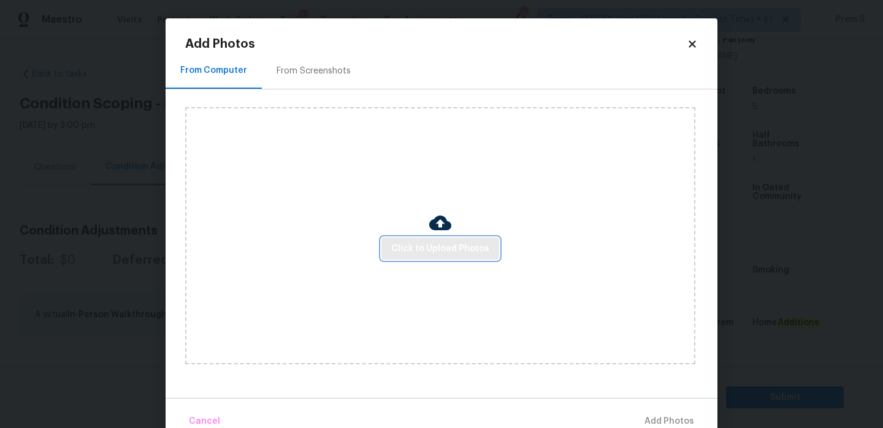
click at [462, 244] on span "Click to Upload Photos" at bounding box center [440, 248] width 98 height 15
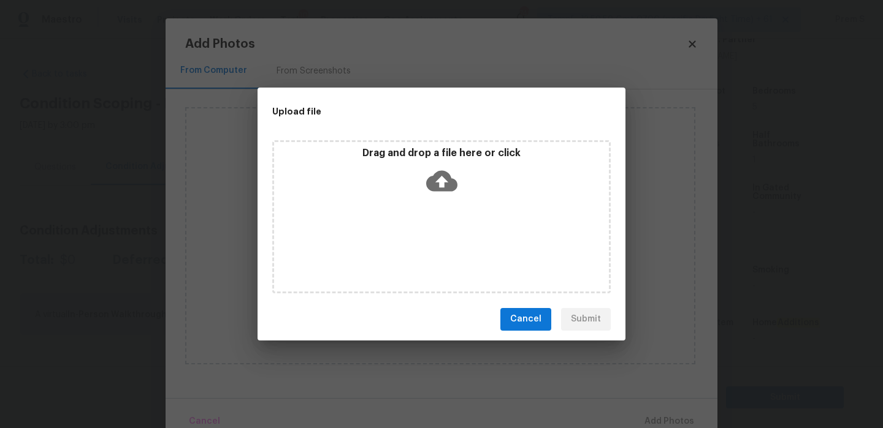
click at [435, 184] on icon at bounding box center [441, 180] width 31 height 21
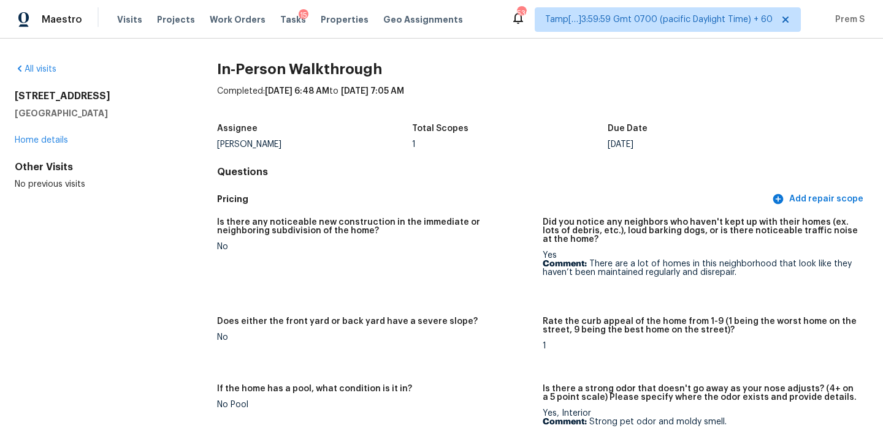
scroll to position [2918, 0]
